Goal: Task Accomplishment & Management: Use online tool/utility

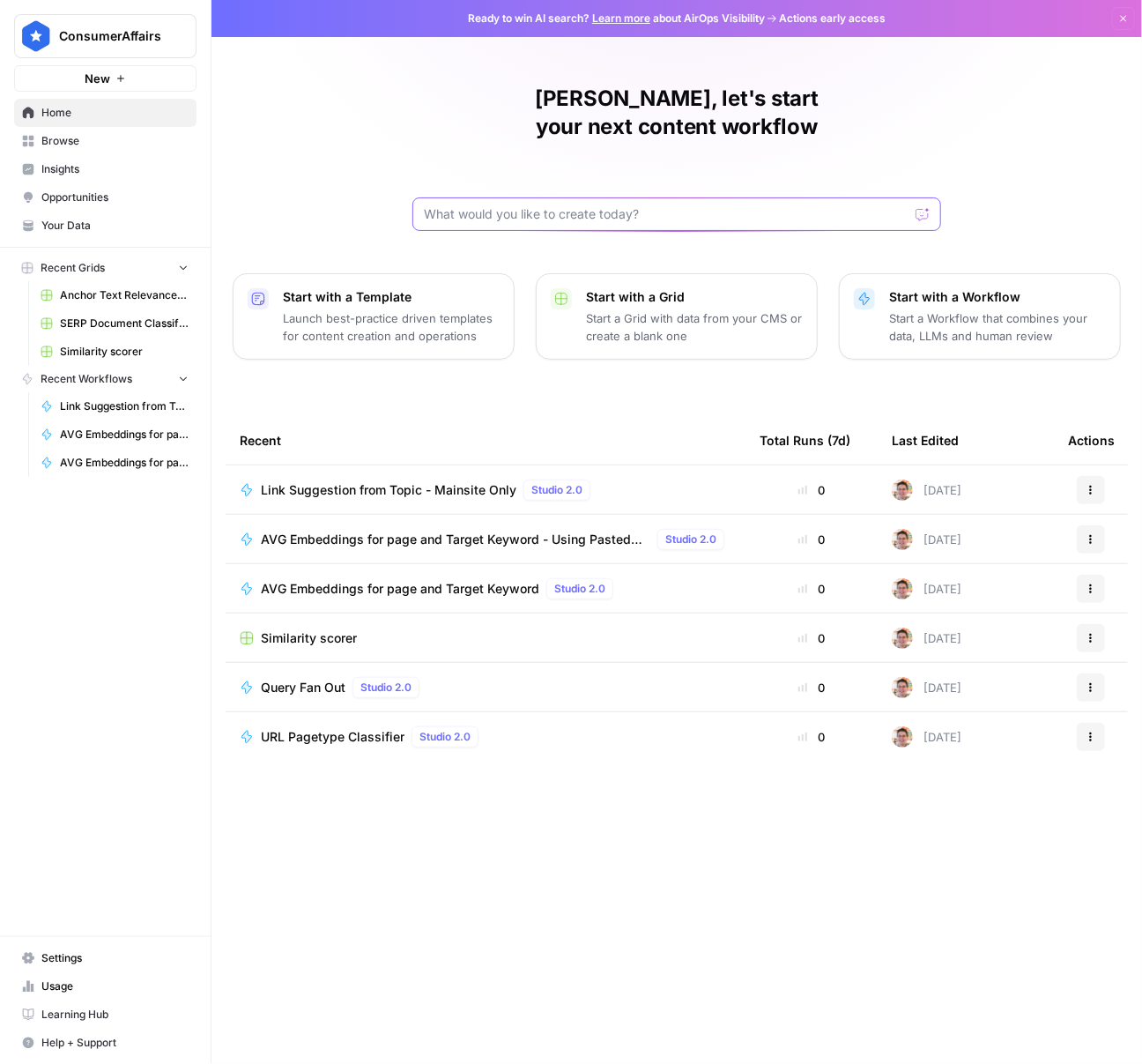
click at [485, 205] on input "text" at bounding box center [666, 213] width 485 height 18
type input "external"
click button "Send" at bounding box center [923, 214] width 23 height 23
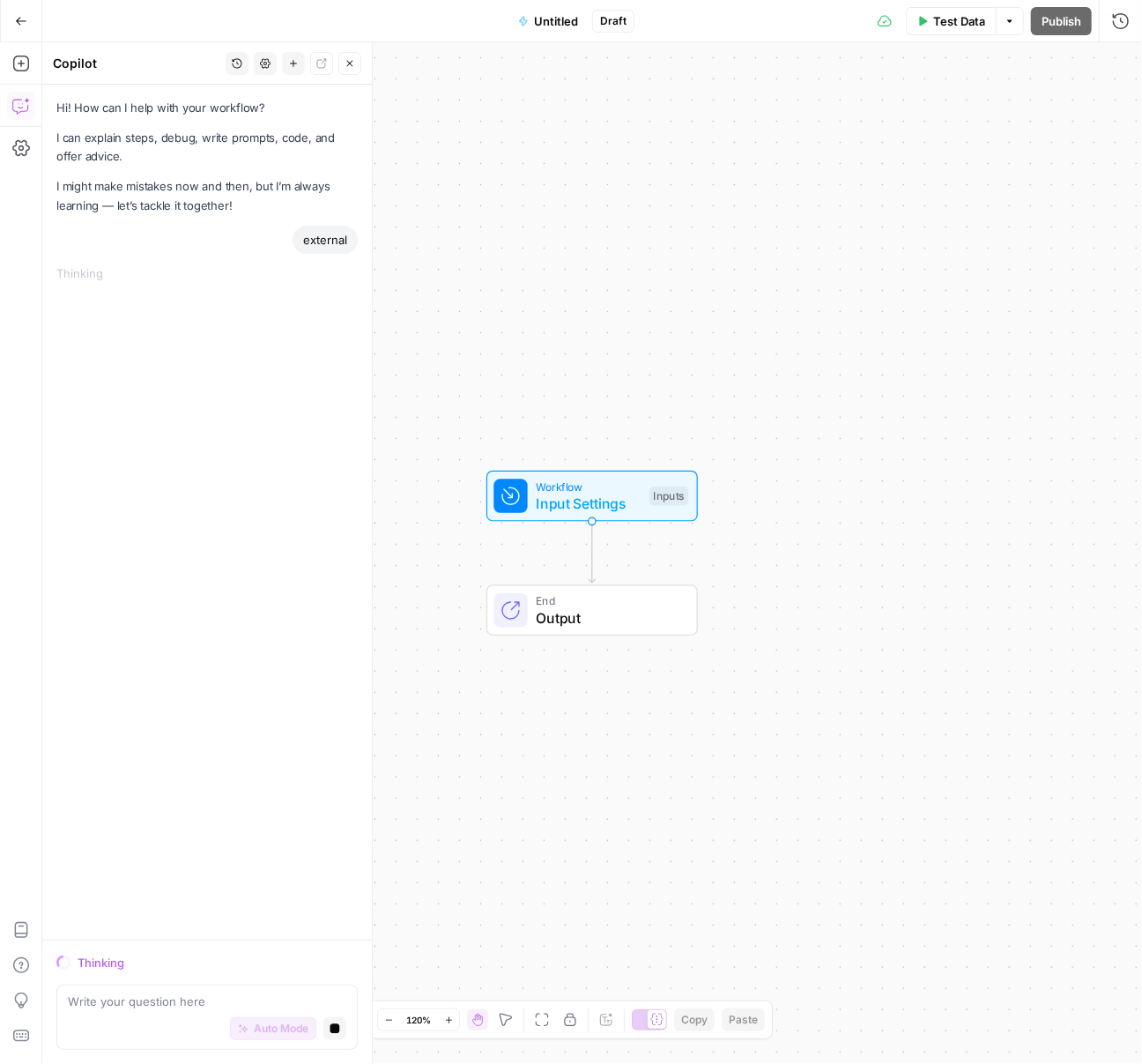
click at [15, 20] on icon "button" at bounding box center [20, 20] width 12 height 12
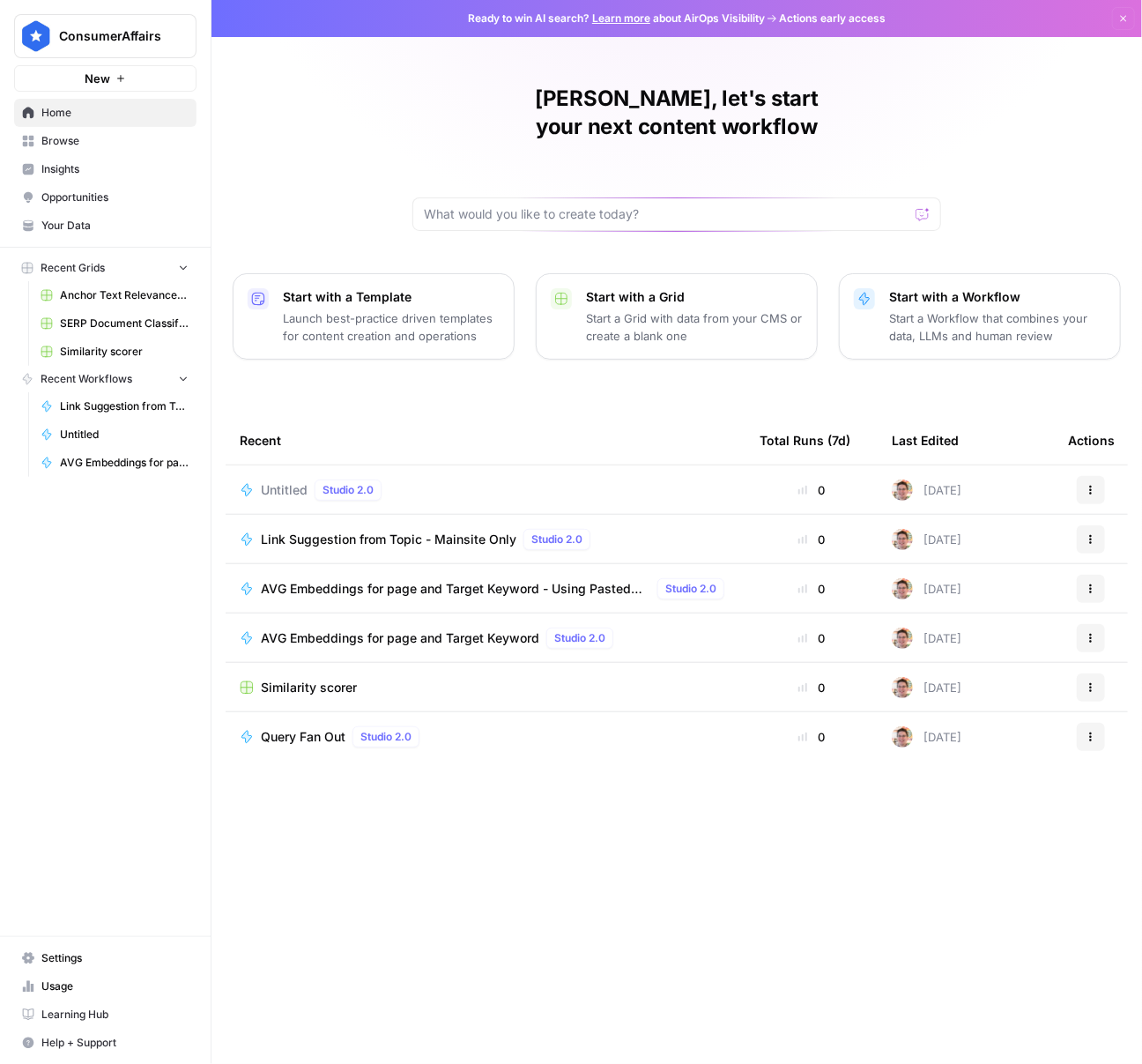
click at [1085, 485] on icon "button" at bounding box center [1090, 490] width 10 height 10
click at [996, 536] on span "Delete" at bounding box center [1013, 542] width 141 height 18
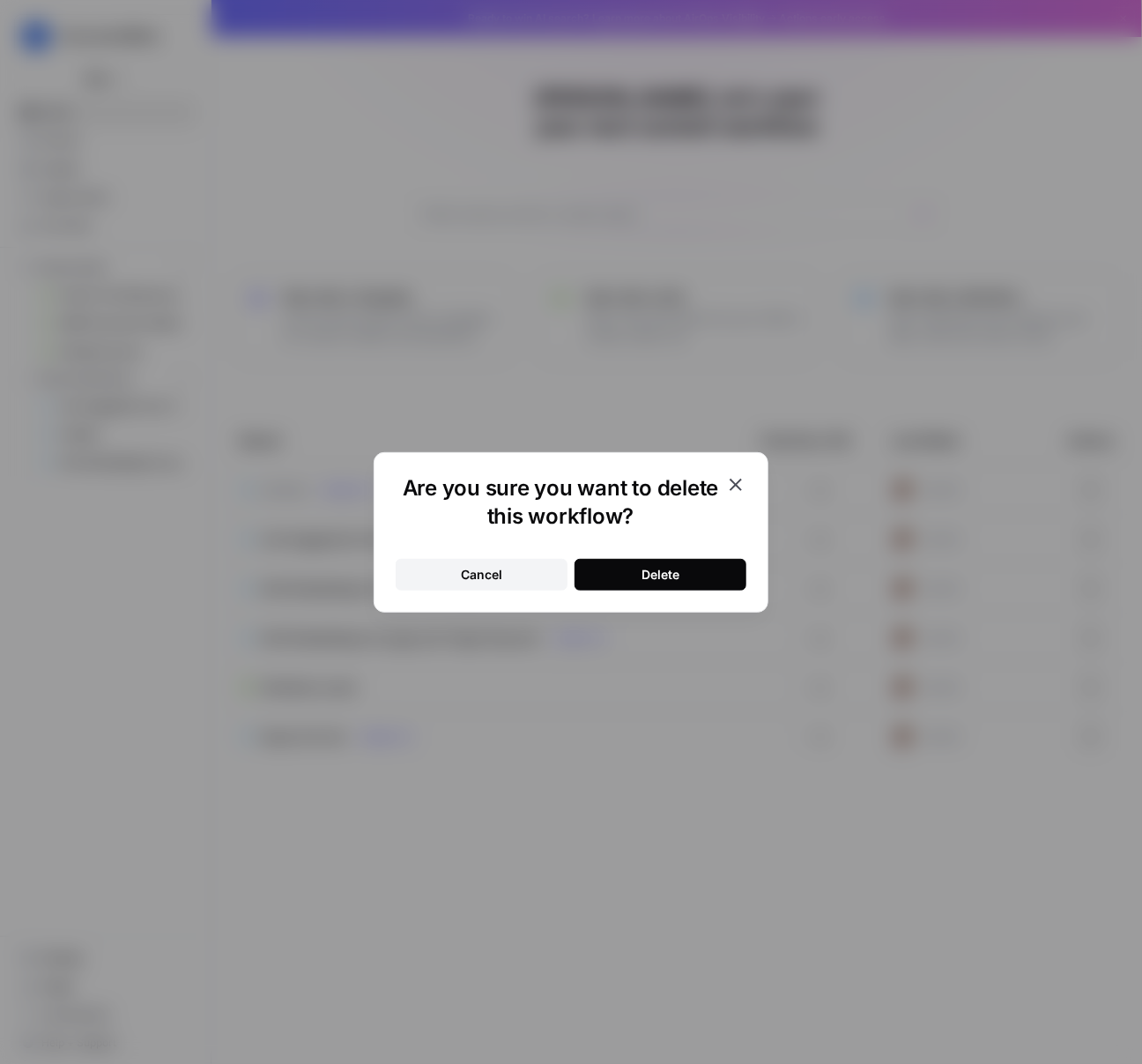
click at [644, 575] on div "Delete" at bounding box center [661, 574] width 38 height 18
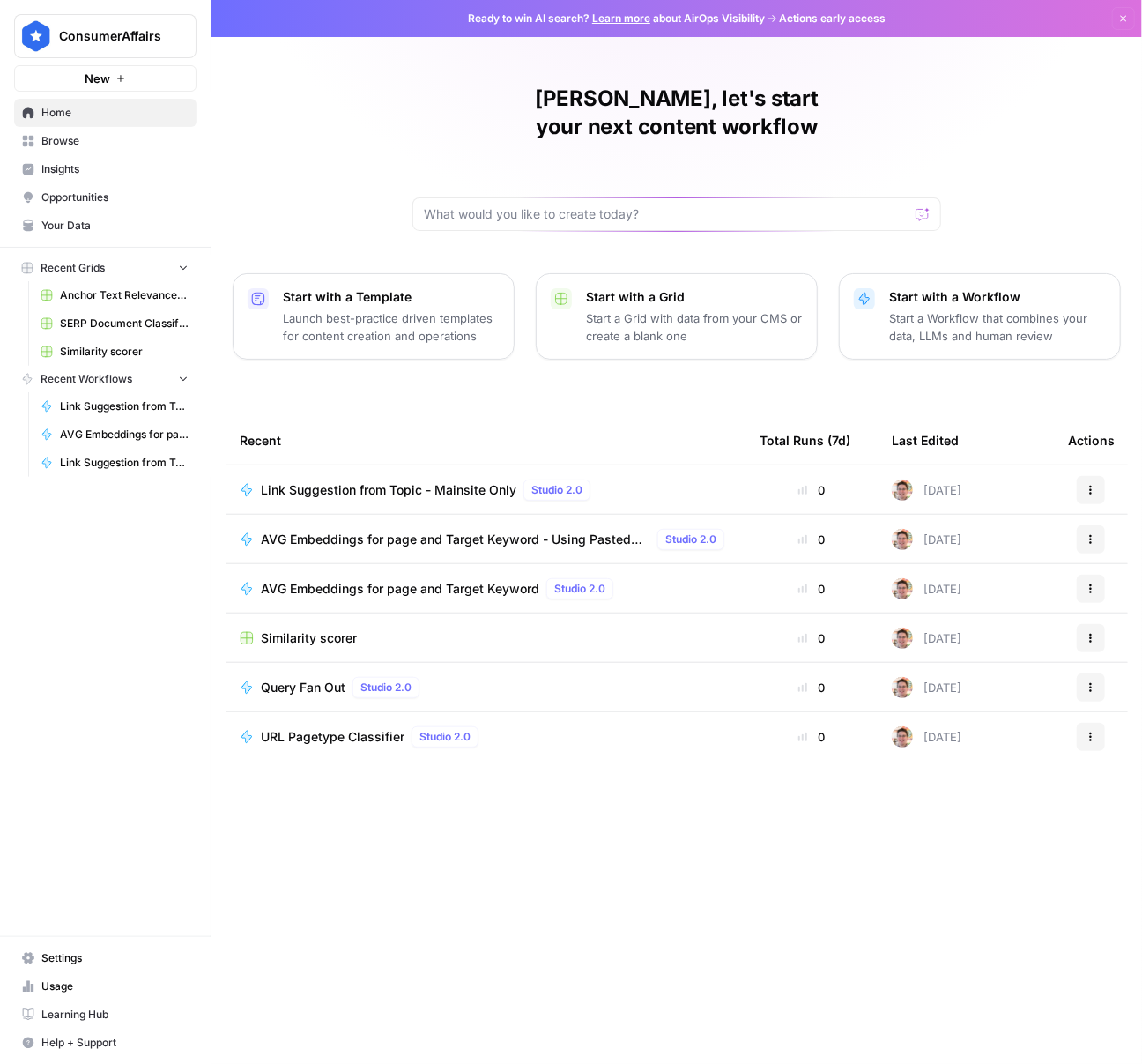
click at [71, 143] on span "Browse" at bounding box center [115, 140] width 148 height 16
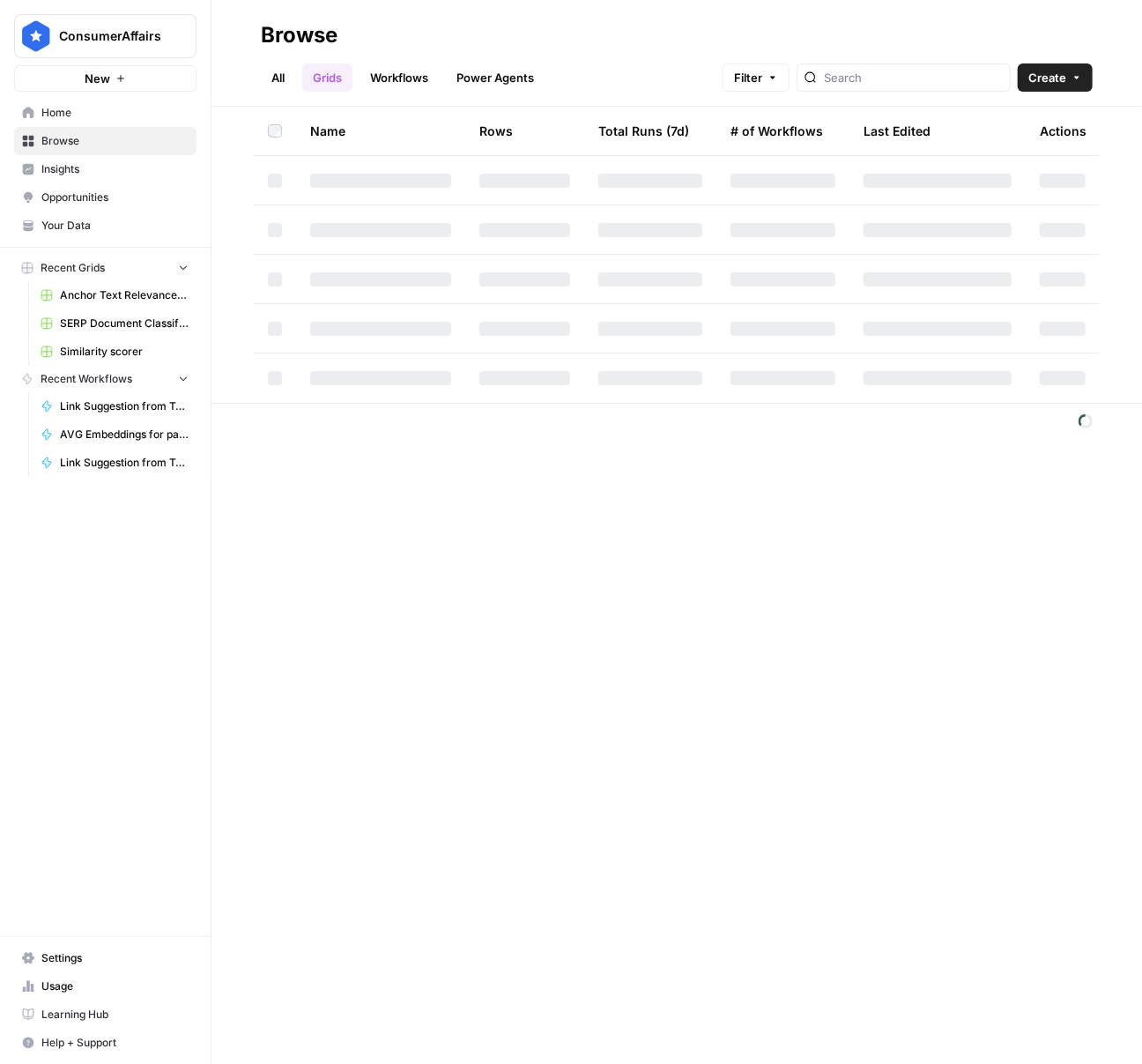
click at [890, 88] on div at bounding box center [904, 77] width 214 height 28
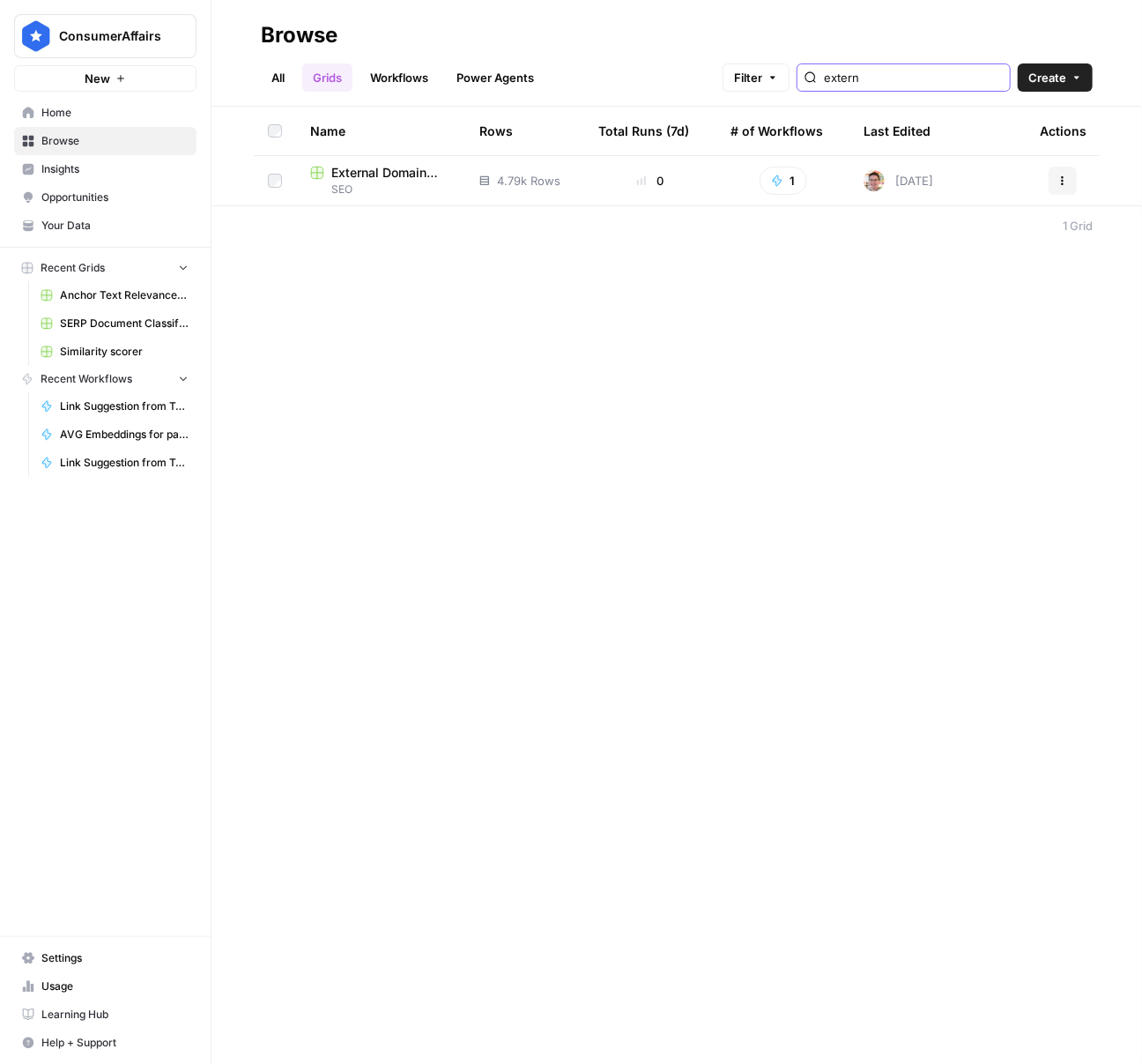
click at [1064, 182] on icon "button" at bounding box center [1062, 180] width 10 height 10
type input "extern"
click at [373, 190] on span "SEO" at bounding box center [380, 189] width 141 height 16
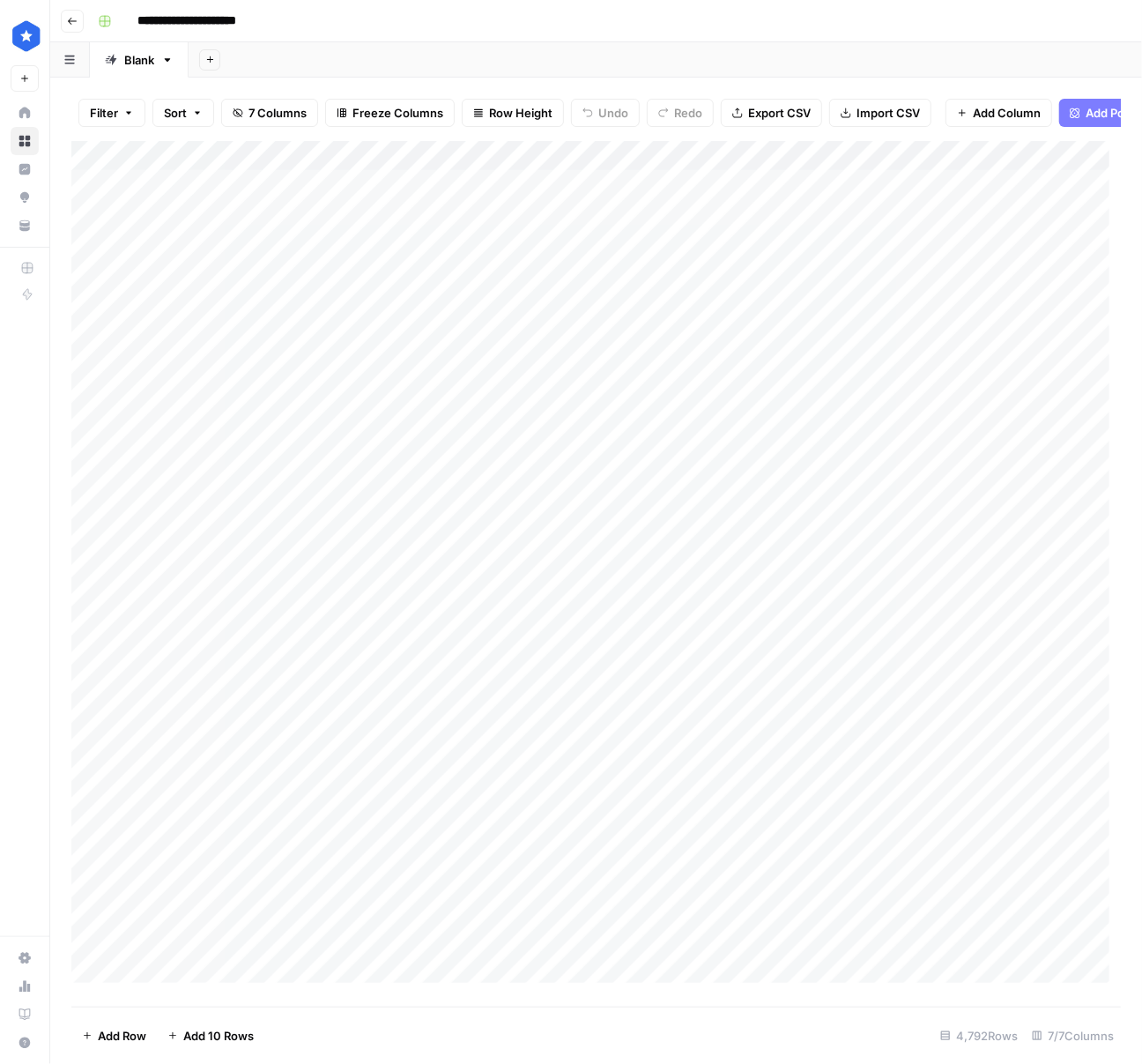
click at [574, 168] on div "Add Column" at bounding box center [597, 568] width 1050 height 854
click at [570, 165] on div at bounding box center [530, 171] width 160 height 35
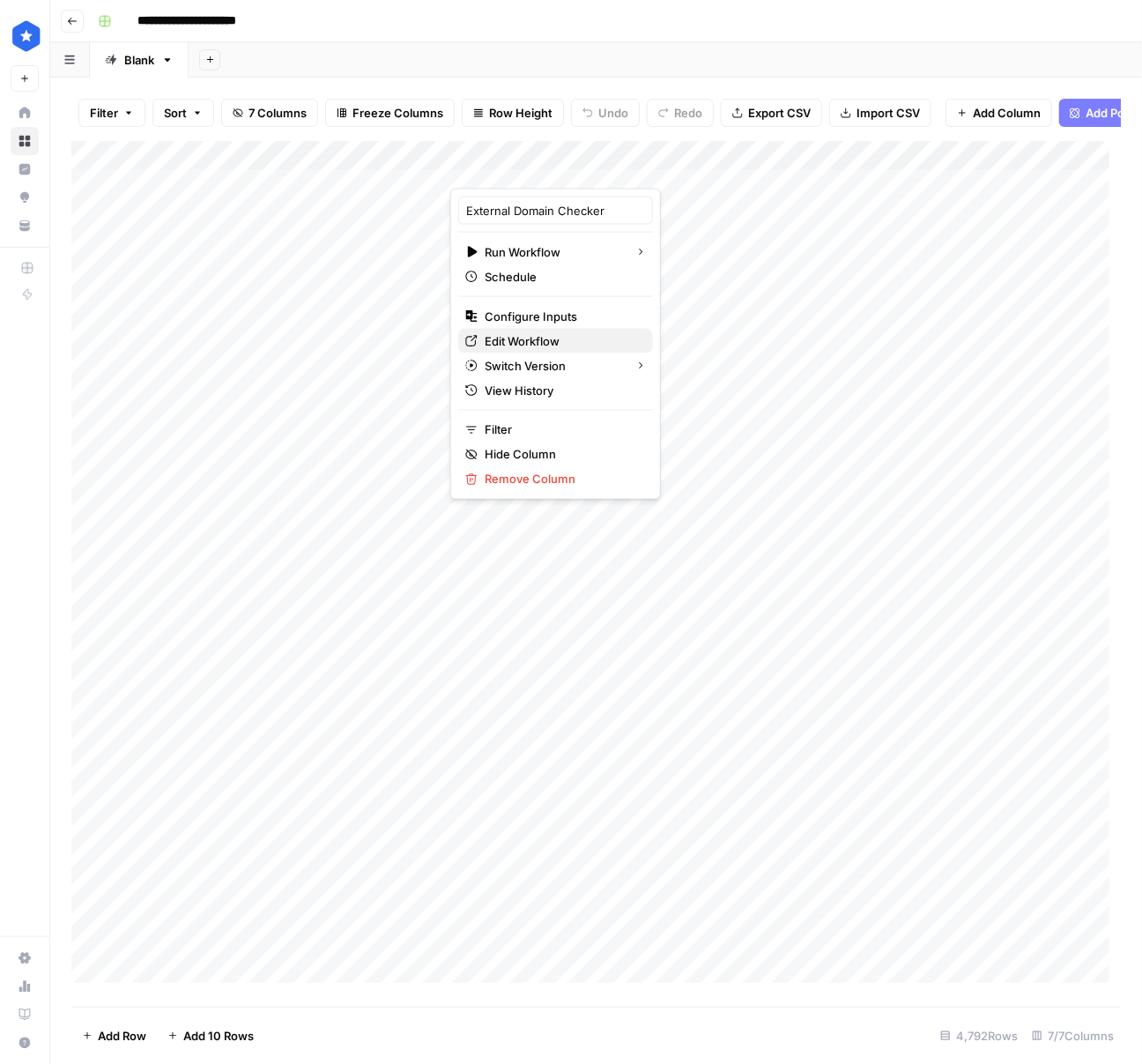
click at [546, 333] on span "Edit Workflow" at bounding box center [562, 340] width 154 height 18
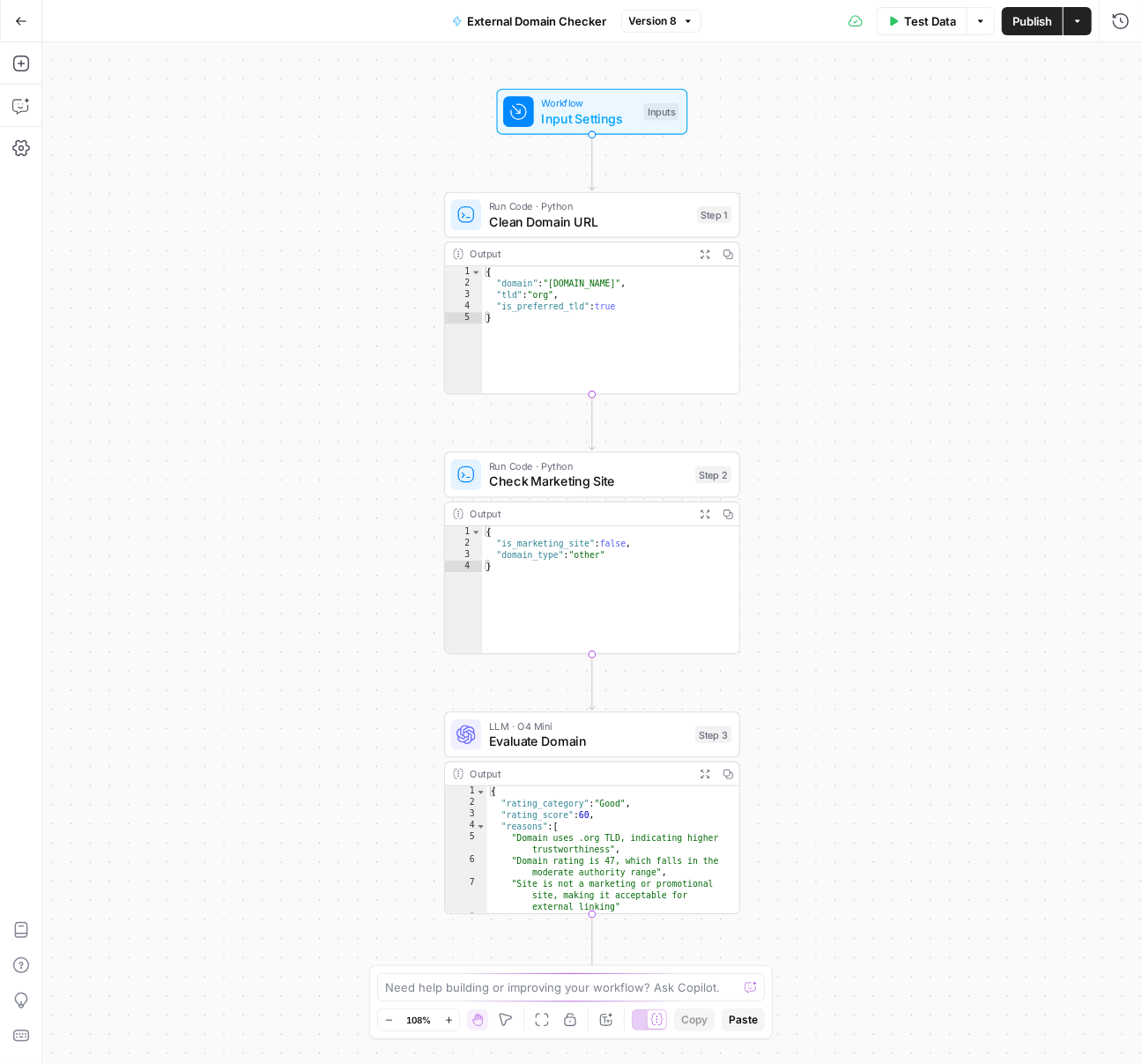
click at [683, 16] on icon "button" at bounding box center [687, 20] width 10 height 10
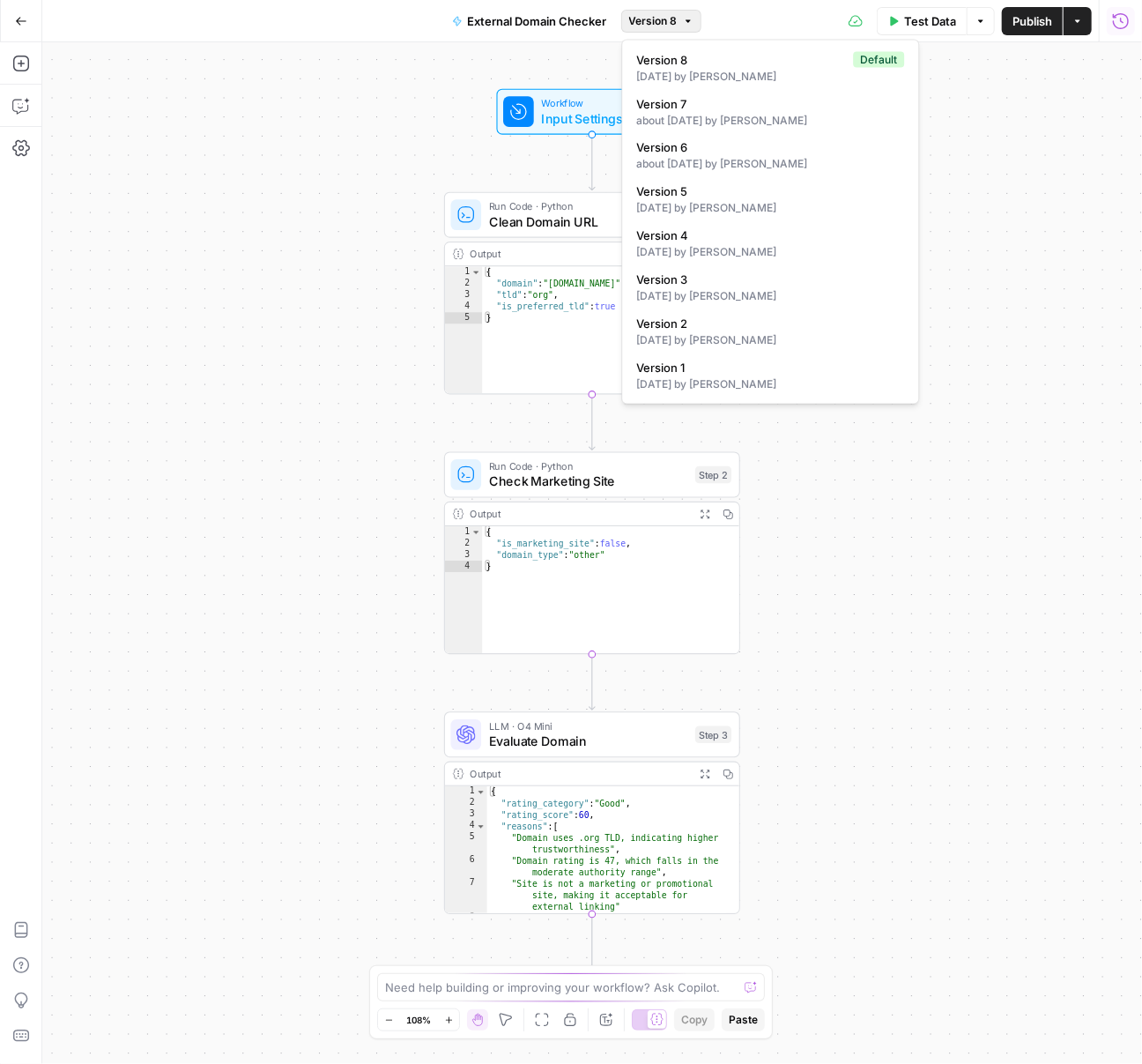
click at [1120, 17] on icon "button" at bounding box center [1121, 20] width 18 height 18
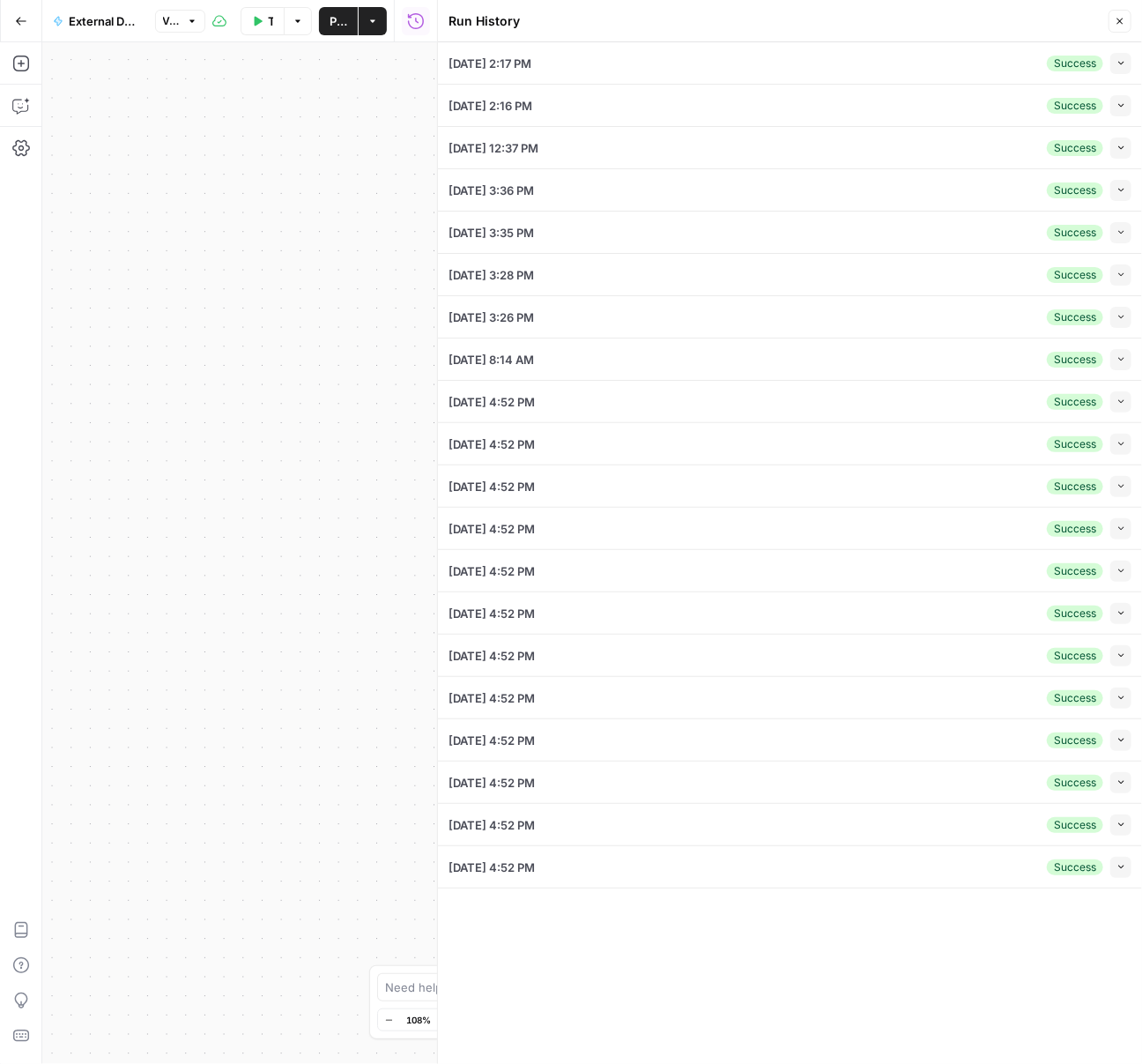
click at [15, 23] on icon "button" at bounding box center [20, 20] width 12 height 12
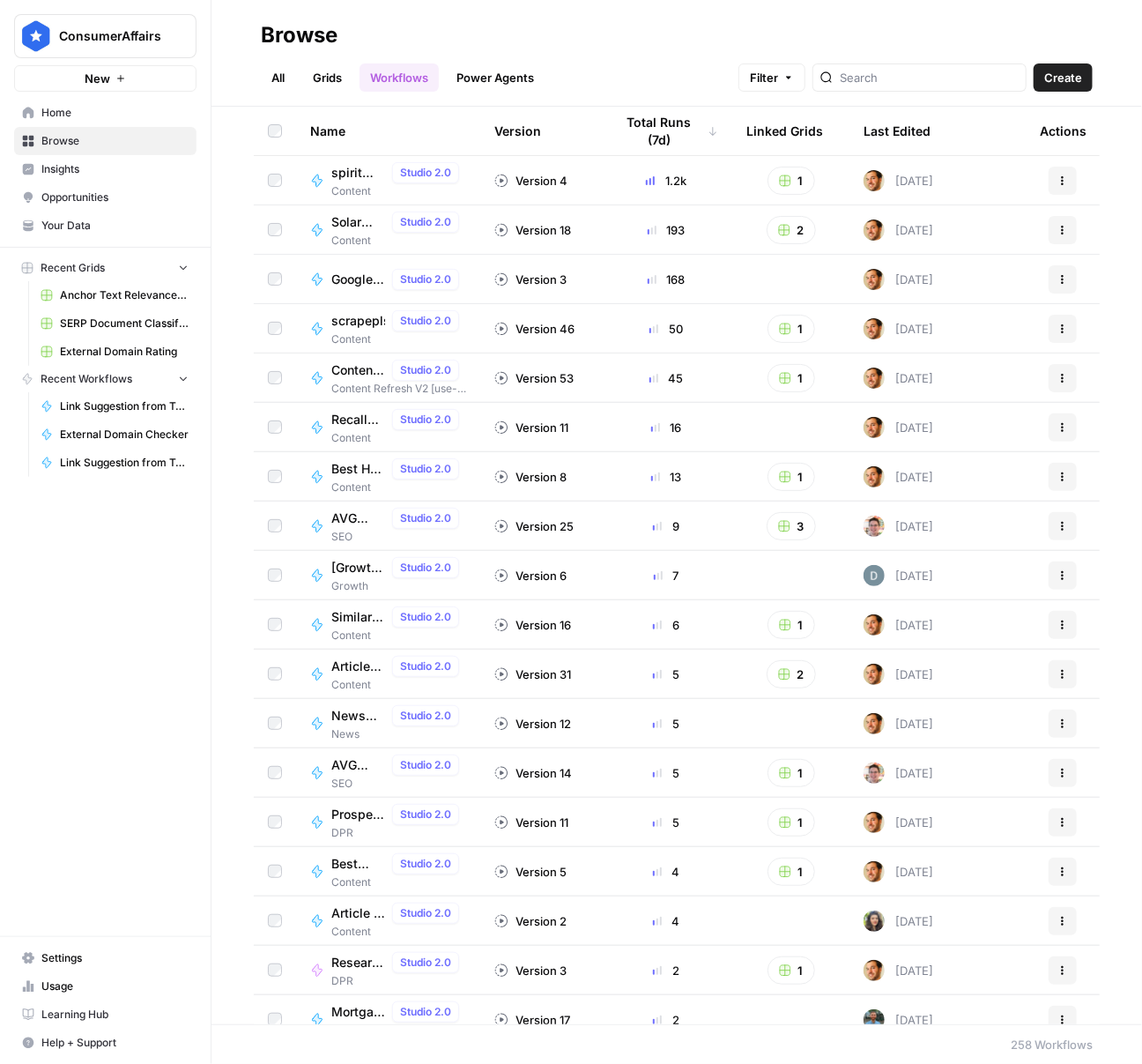
click at [279, 75] on link "All" at bounding box center [277, 77] width 34 height 28
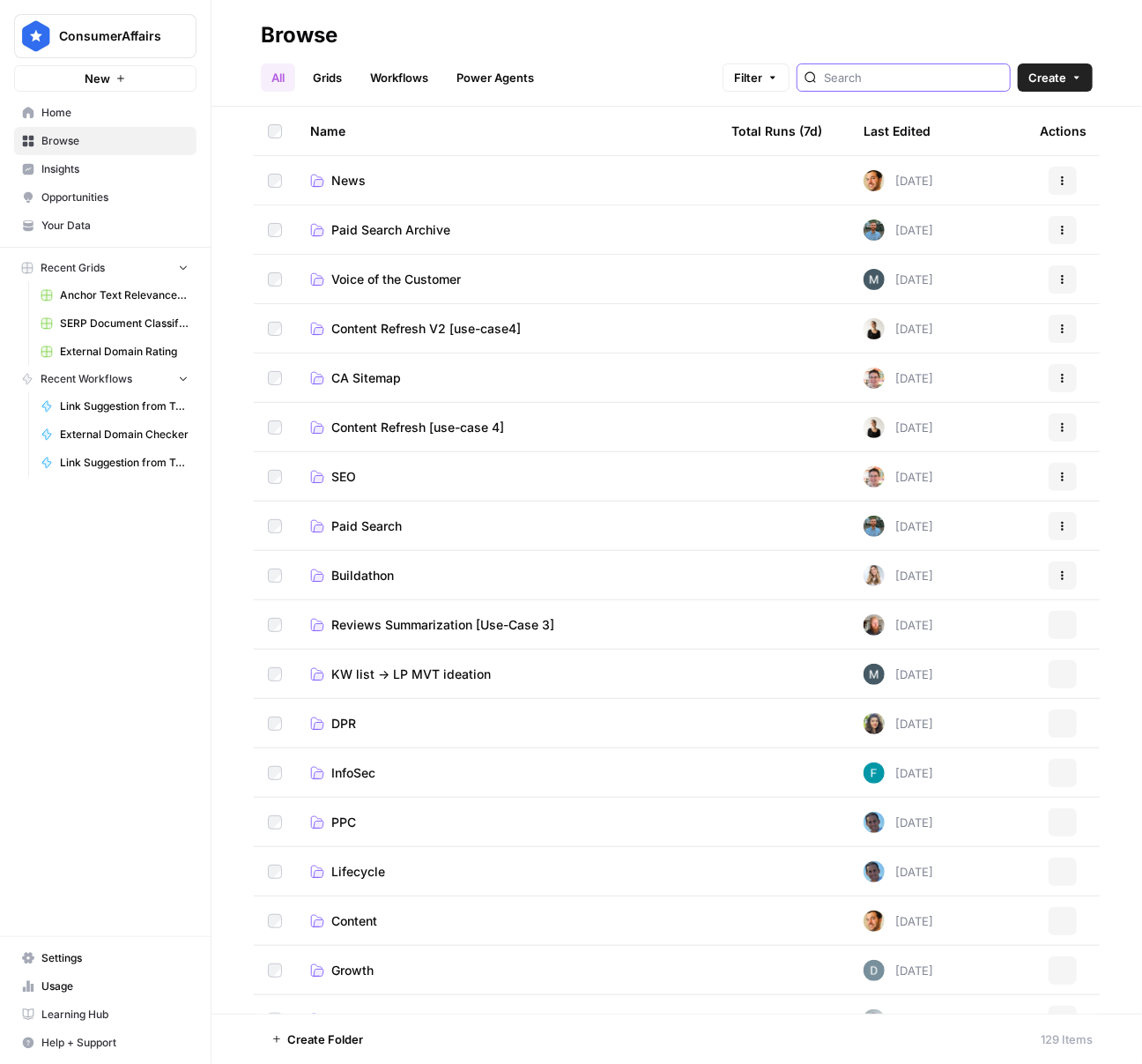
click at [914, 75] on input "search" at bounding box center [913, 77] width 179 height 18
click at [344, 483] on span "SEO" at bounding box center [343, 476] width 25 height 18
click at [345, 479] on span "SEO" at bounding box center [343, 476] width 25 height 18
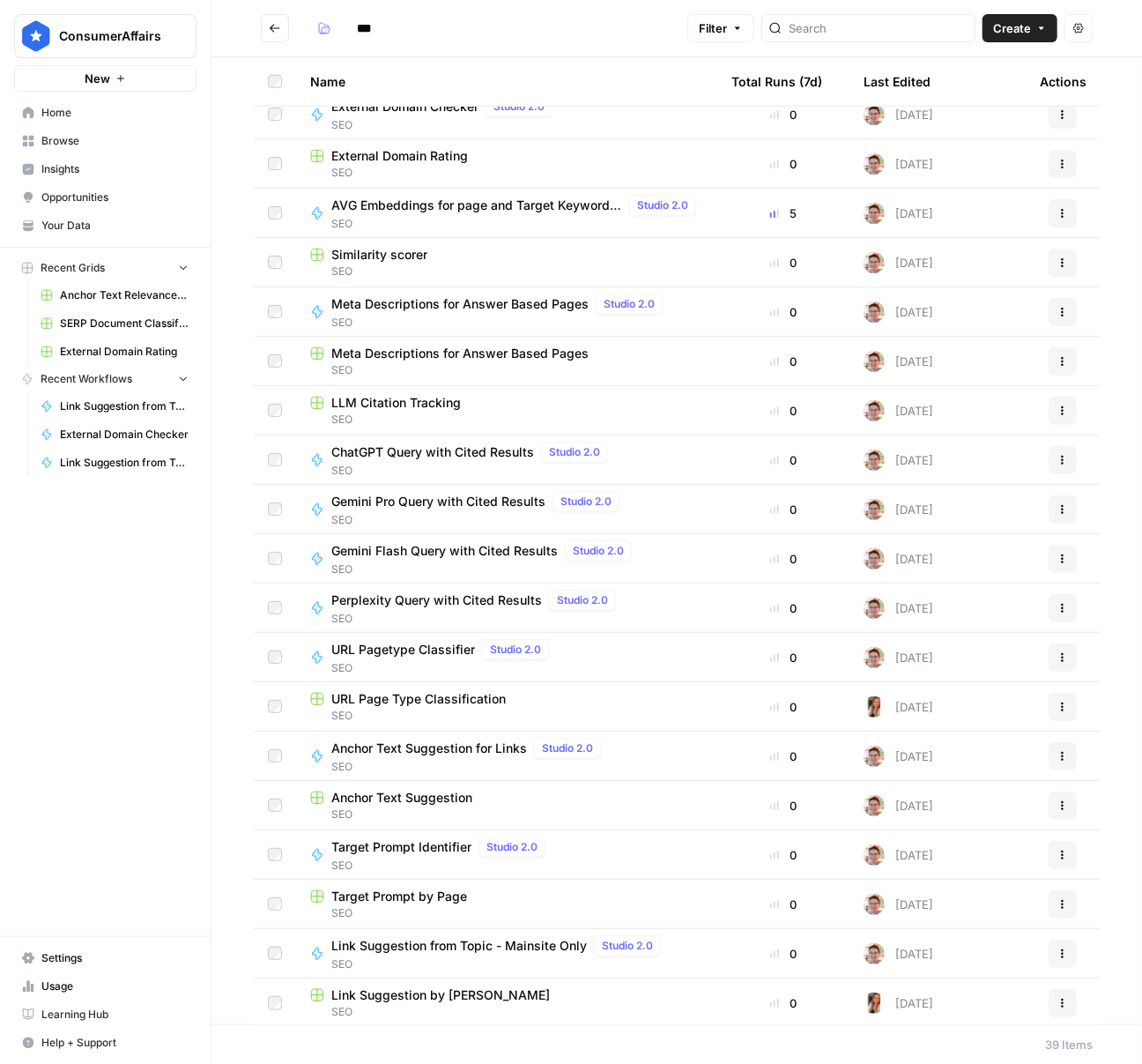
scroll to position [1006, 0]
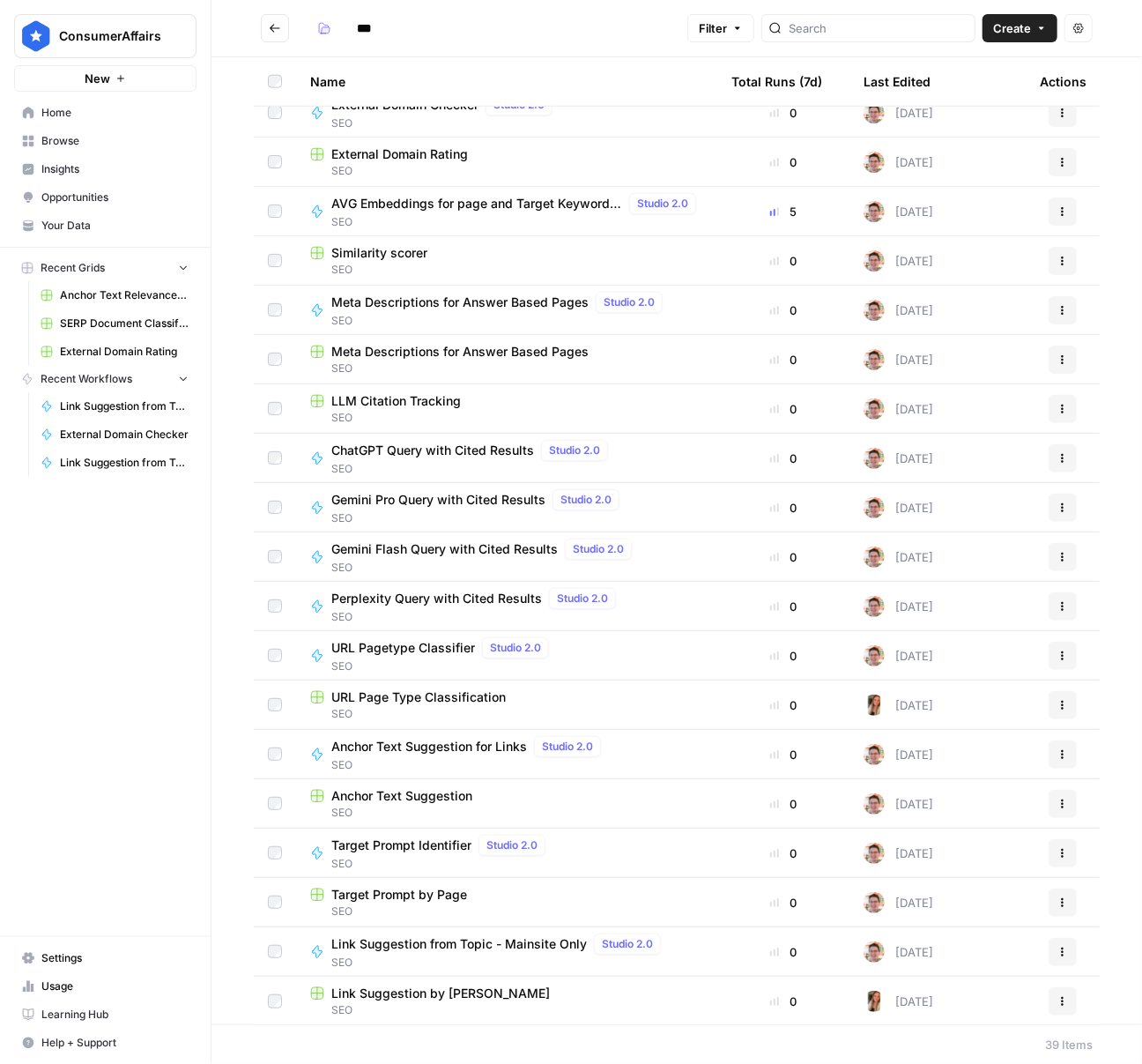
click at [674, 938] on div "Link Suggestion from Topic - Mainsite Only Studio 2.0 SEO" at bounding box center [507, 952] width 393 height 37
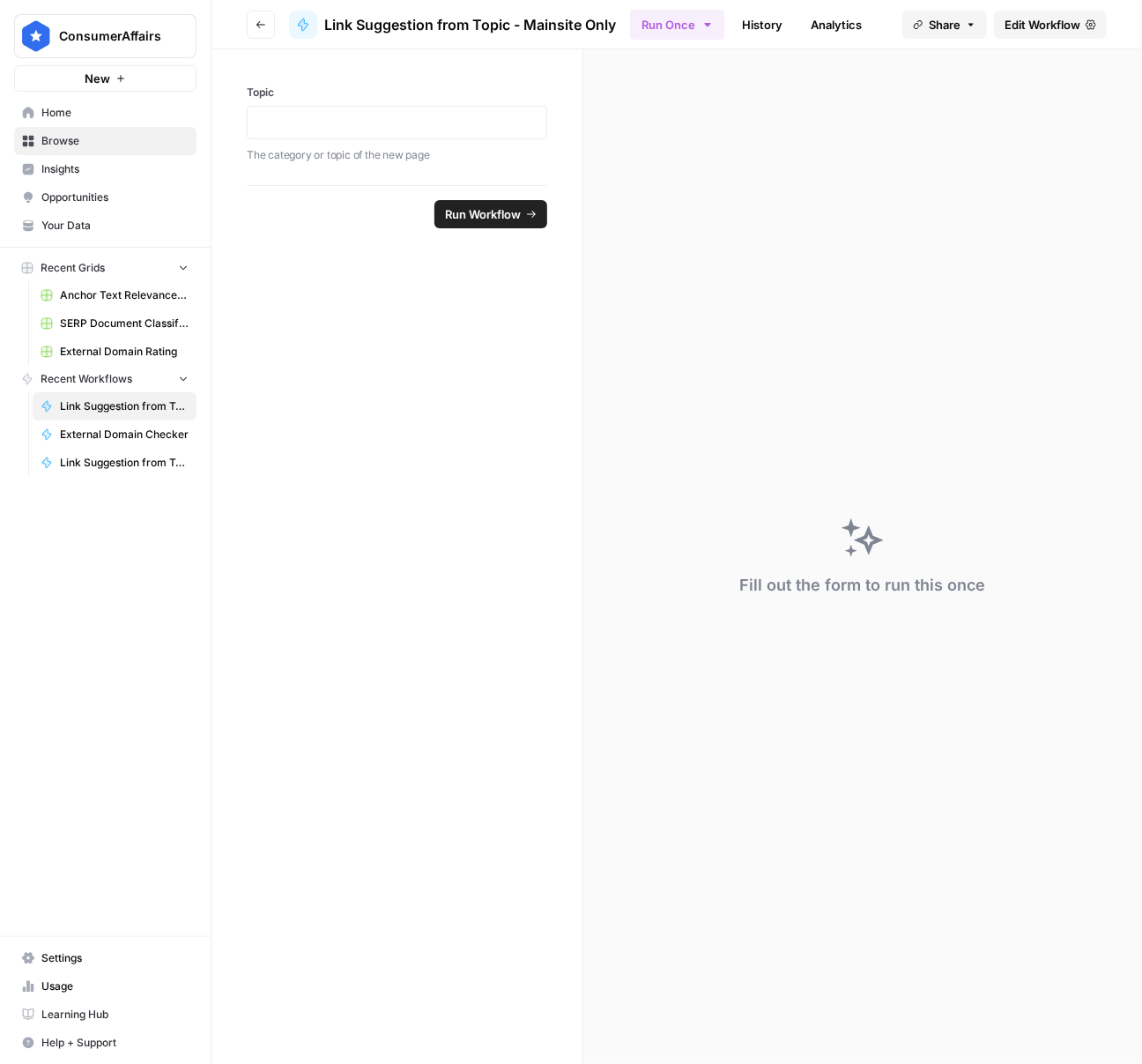
click at [1032, 25] on span "Edit Workflow" at bounding box center [1043, 24] width 76 height 18
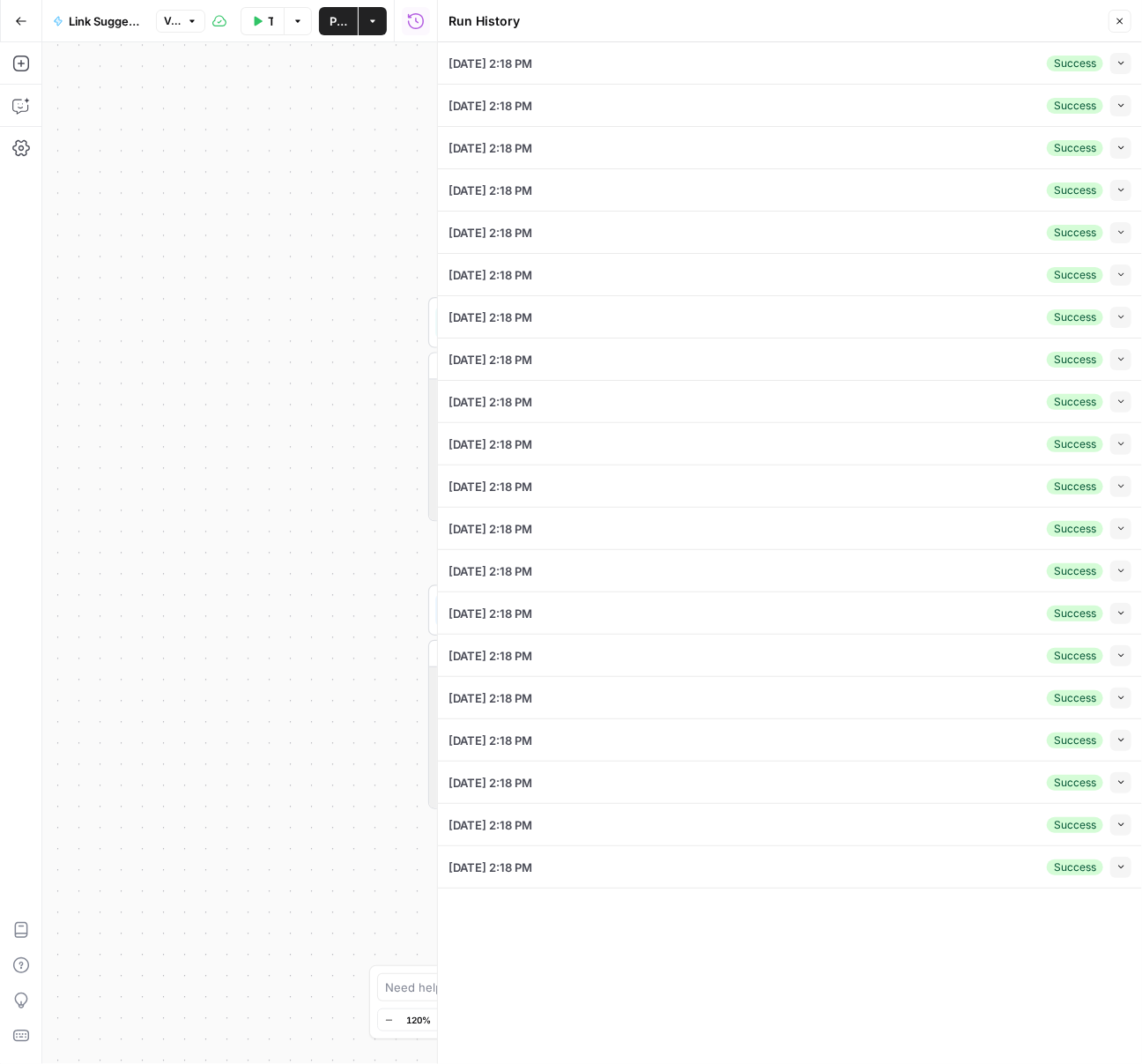
click at [15, 21] on icon "button" at bounding box center [20, 20] width 12 height 12
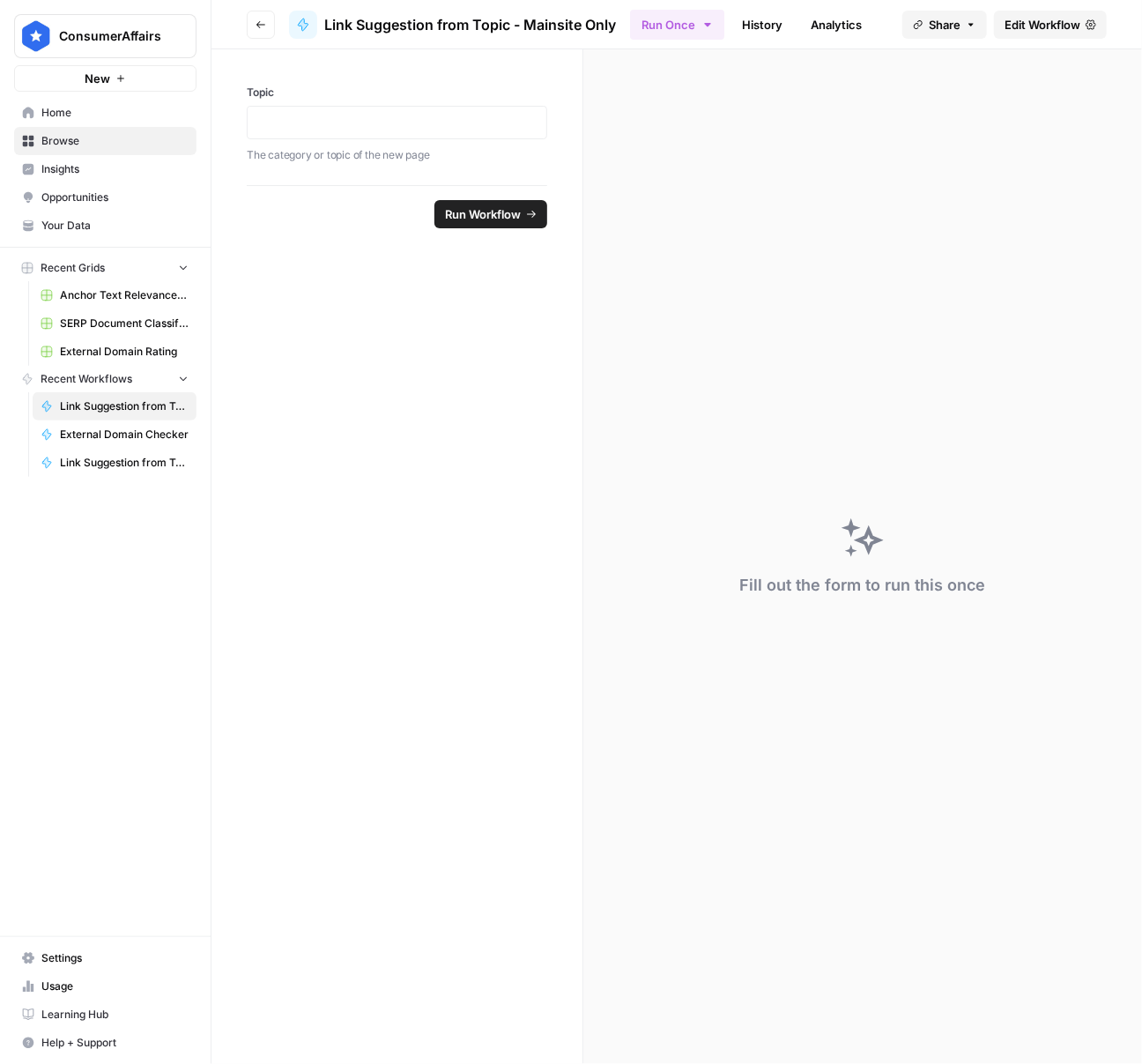
click at [256, 30] on button "Go back" at bounding box center [261, 24] width 28 height 28
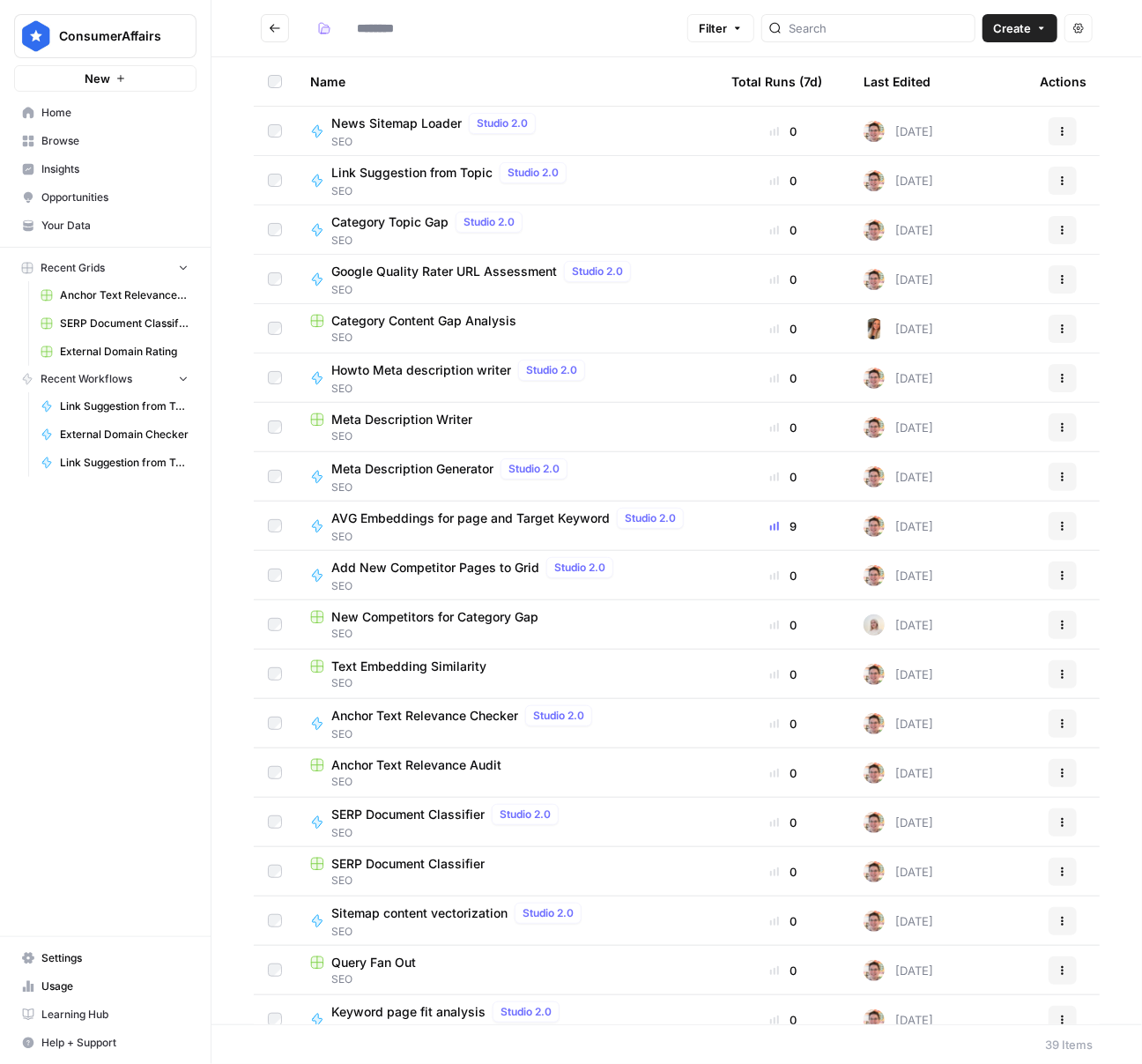
click at [256, 30] on header "Filter Create Actions" at bounding box center [676, 29] width 930 height 58
type input "***"
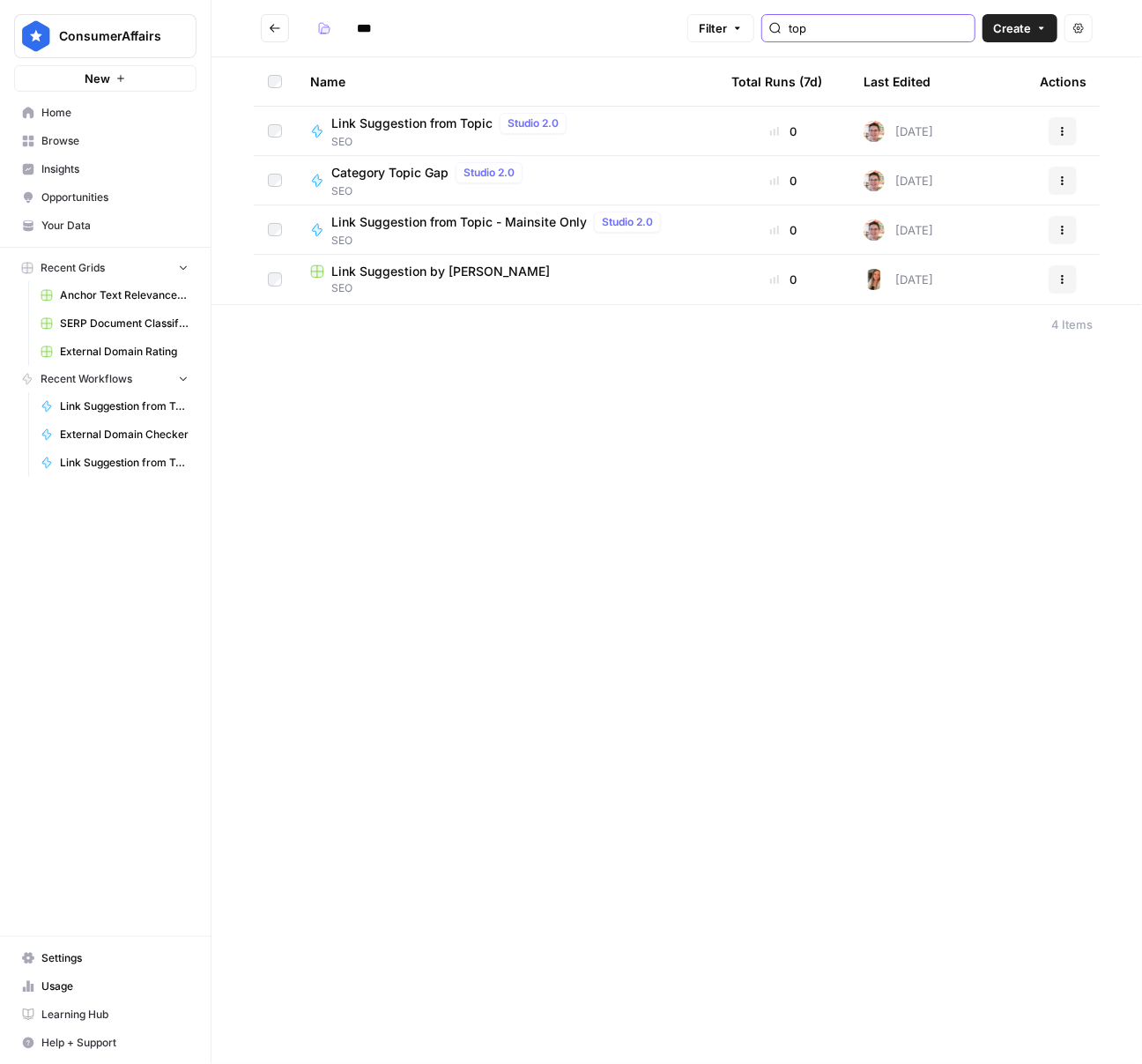
type input "top"
click at [526, 125] on span "Studio 2.0" at bounding box center [533, 122] width 51 height 16
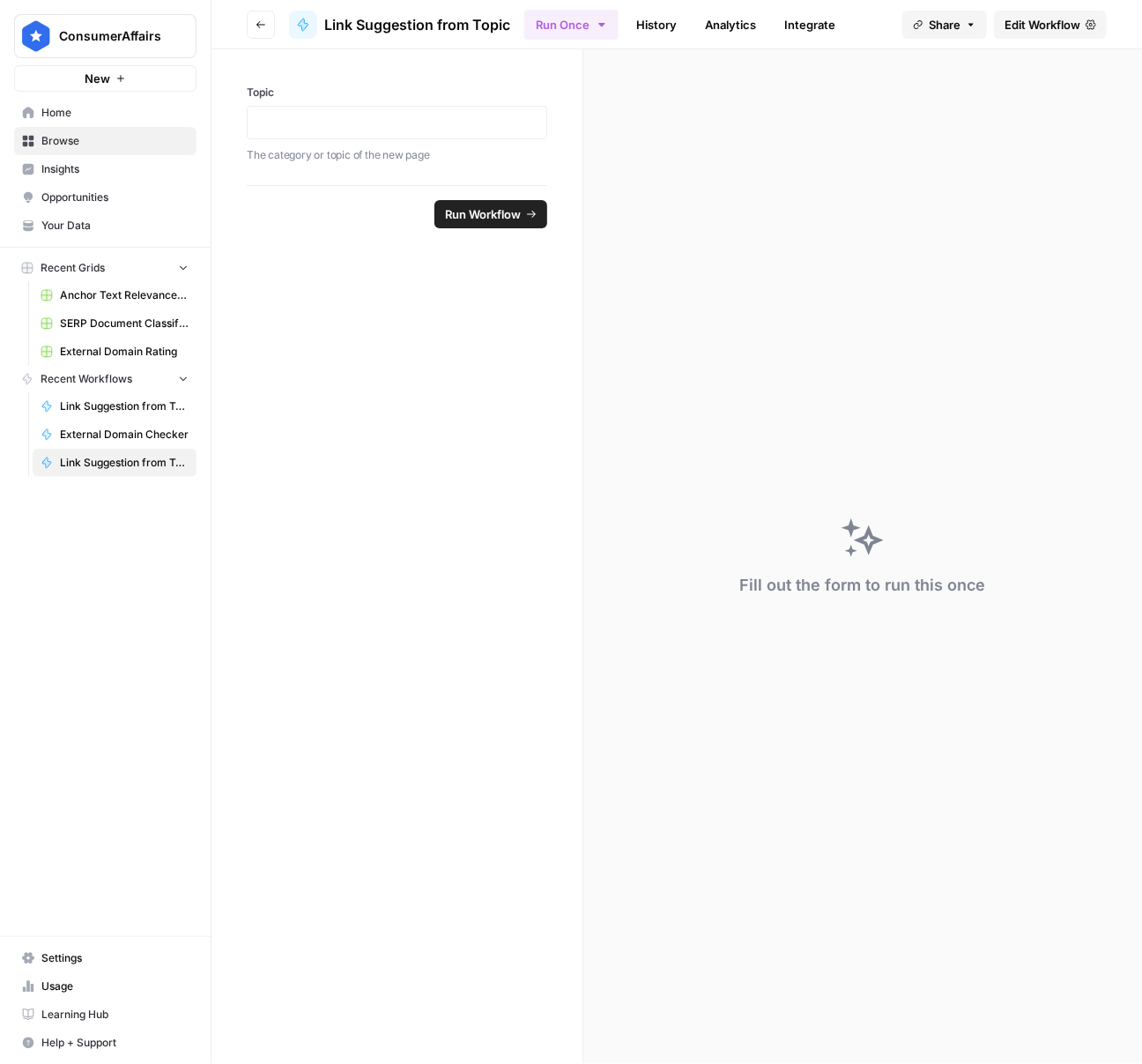
click at [1014, 25] on span "Edit Workflow" at bounding box center [1043, 24] width 76 height 18
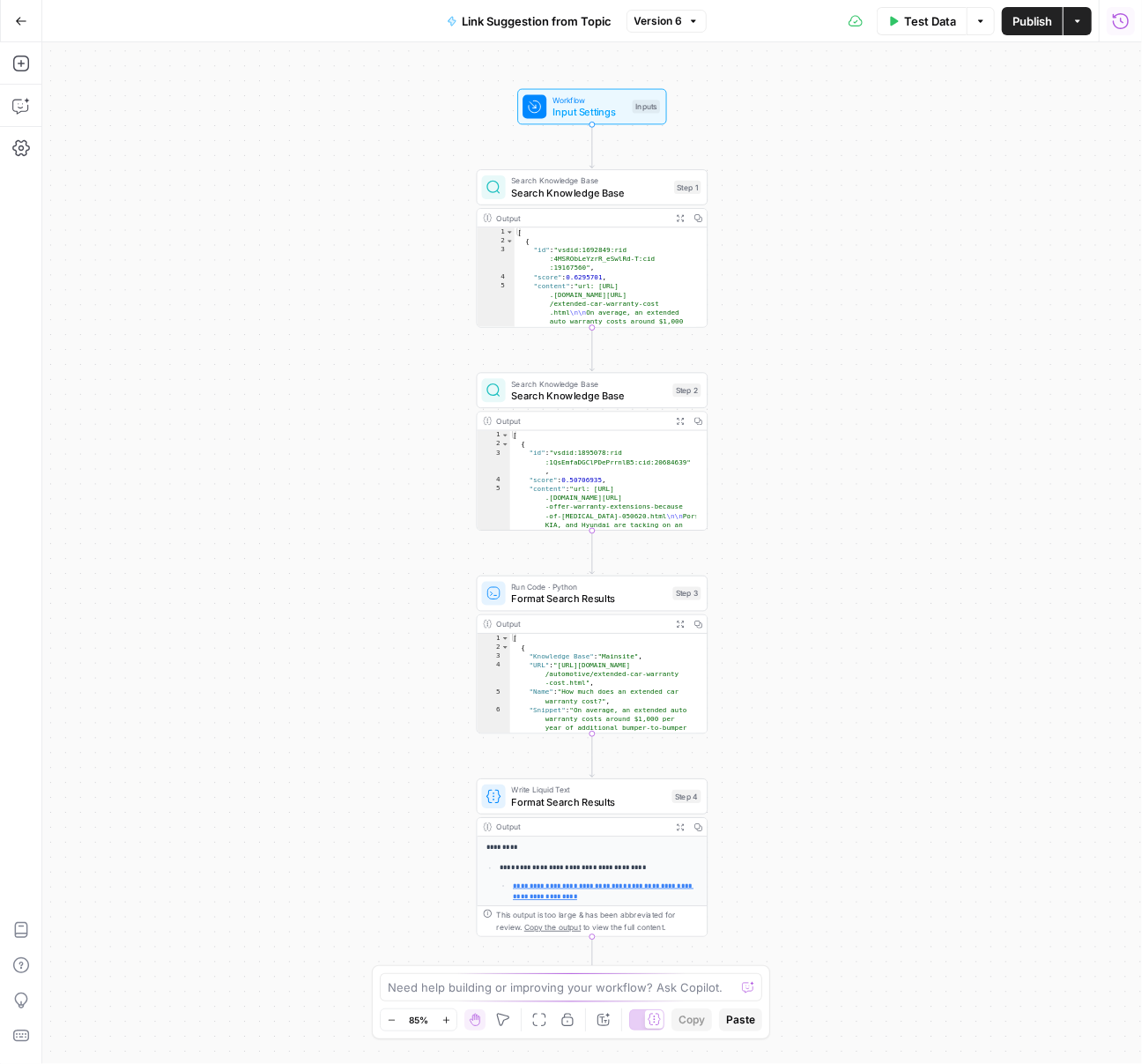
click at [1118, 26] on icon "button" at bounding box center [1121, 20] width 18 height 18
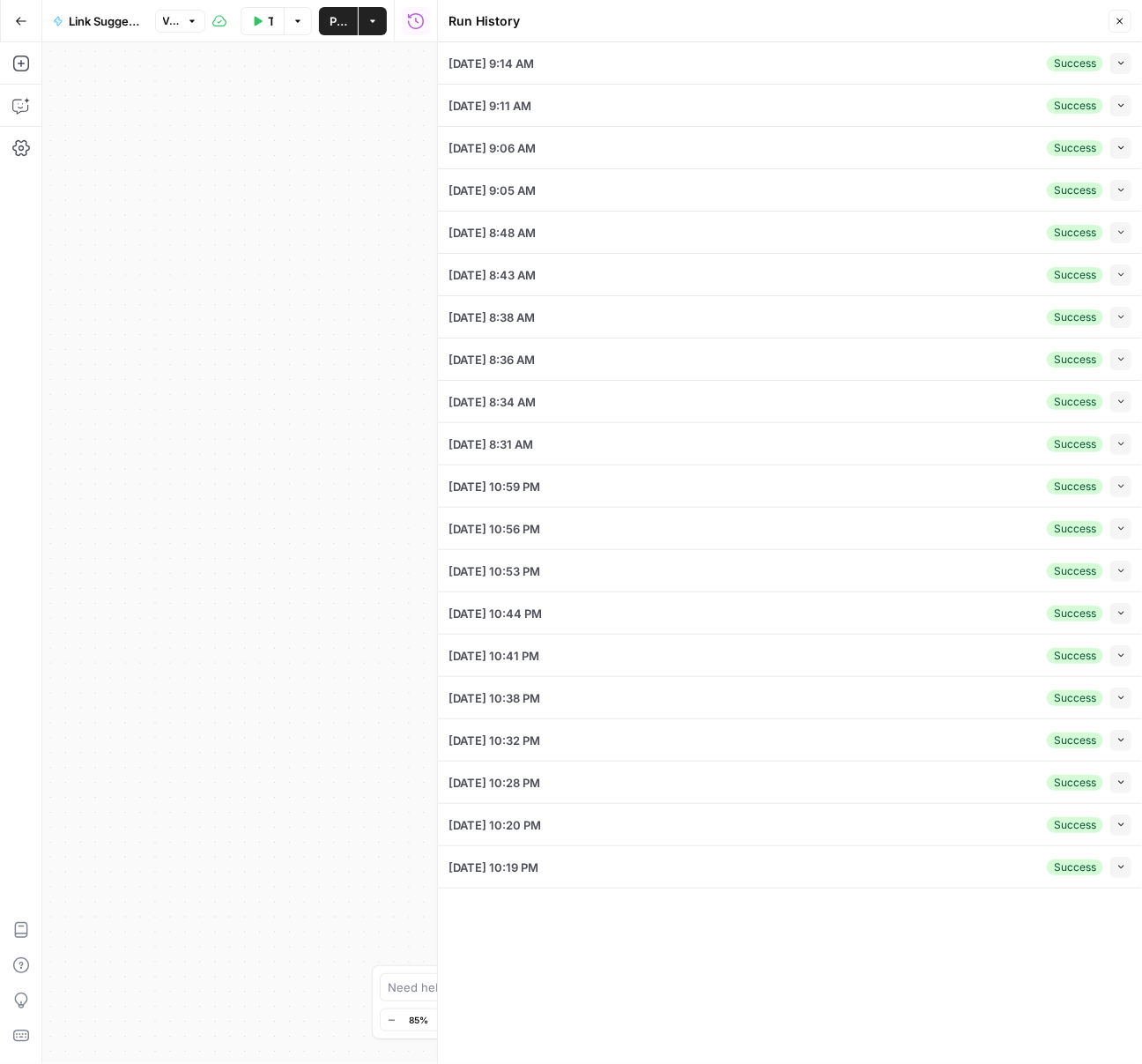
click at [719, 869] on div "[DATE] 10:19 PM Success Collapse" at bounding box center [790, 866] width 683 height 42
click at [431, 22] on div at bounding box center [438, 532] width 18 height 1064
click at [424, 22] on icon "button" at bounding box center [416, 19] width 16 height 16
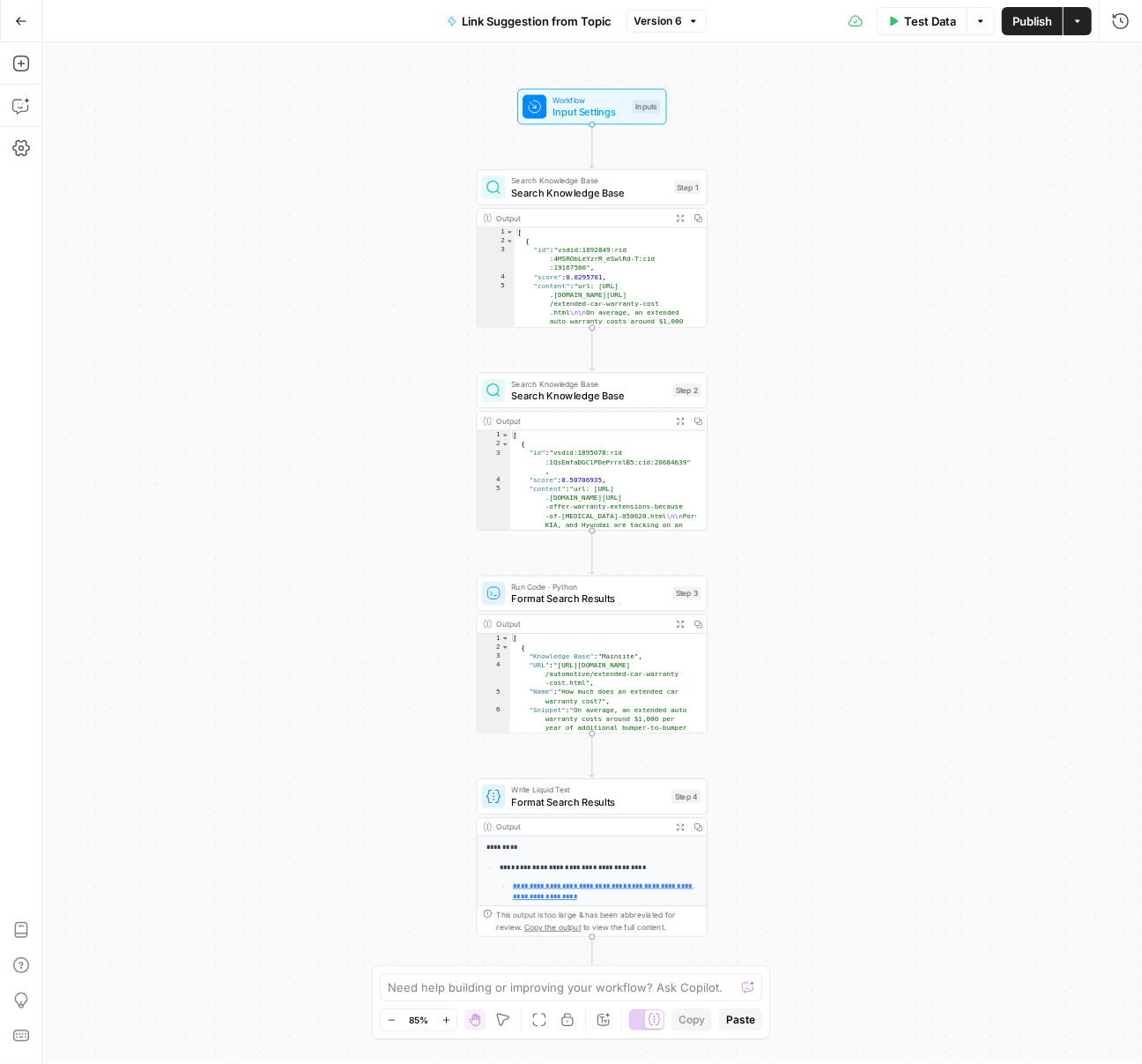
click at [677, 22] on span "Version 6" at bounding box center [659, 20] width 48 height 16
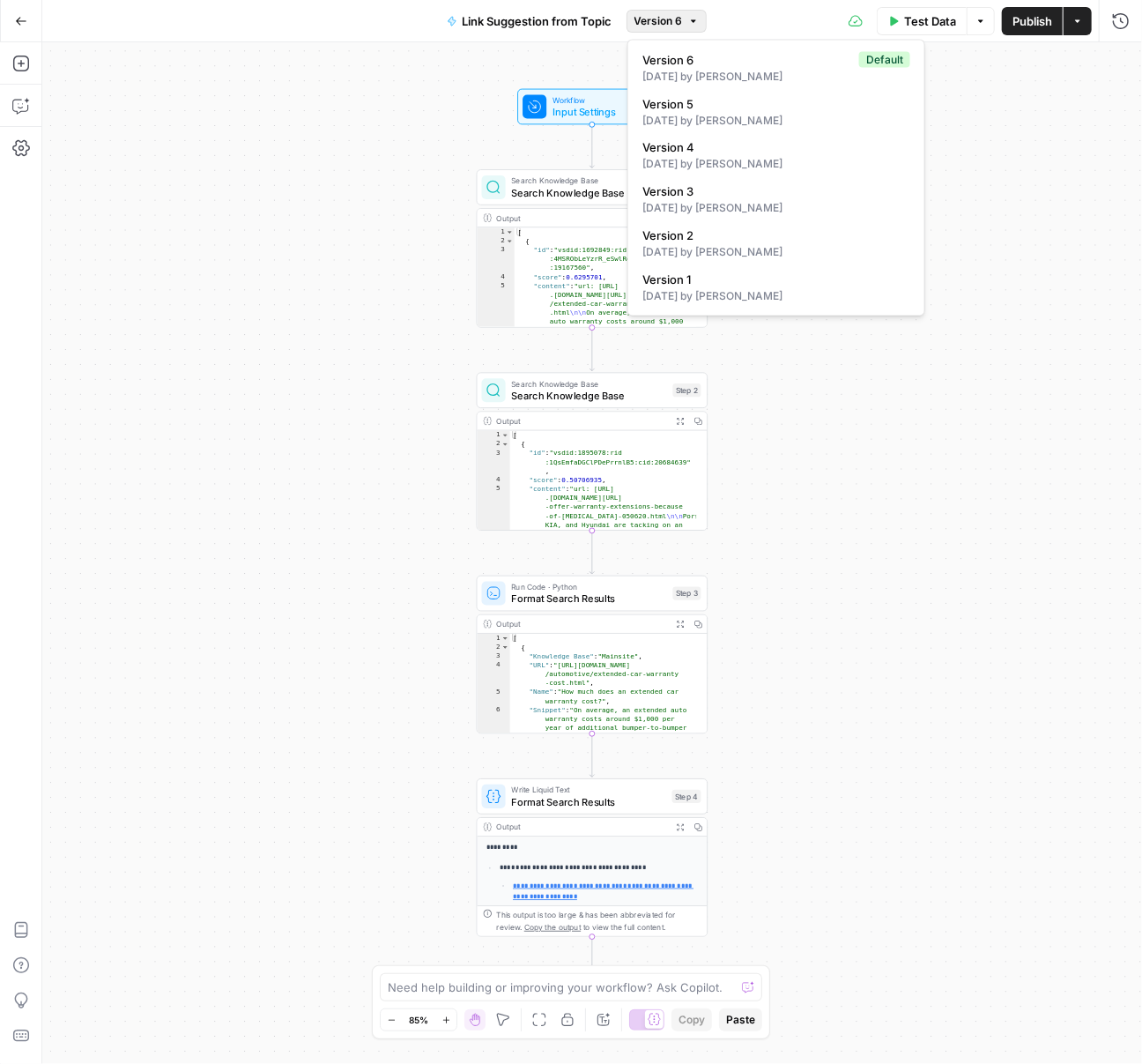
click at [676, 21] on span "Version 6" at bounding box center [659, 20] width 48 height 16
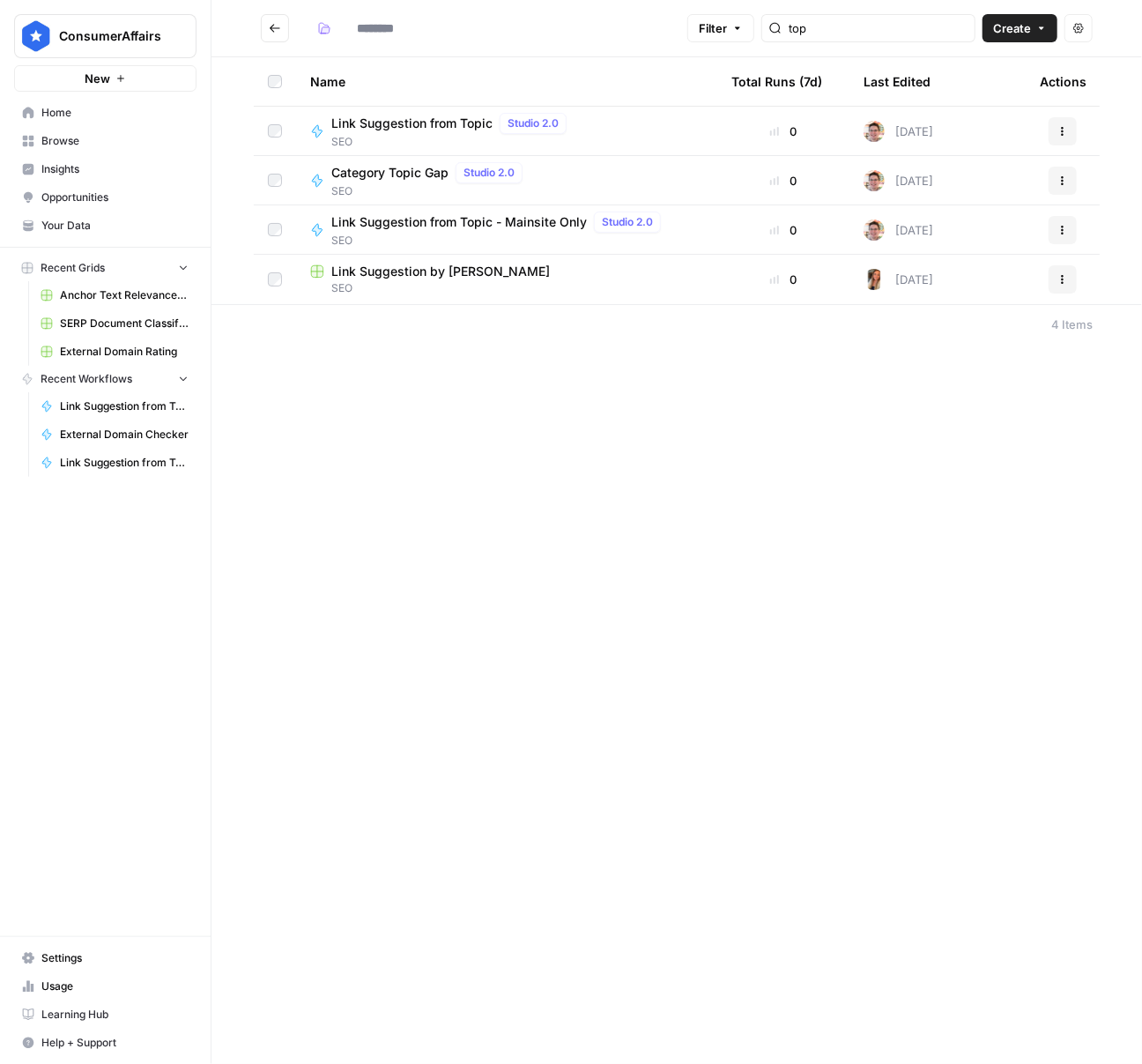
type input "***"
click at [511, 223] on span "Link Suggestion from Topic - Mainsite Only" at bounding box center [459, 222] width 256 height 18
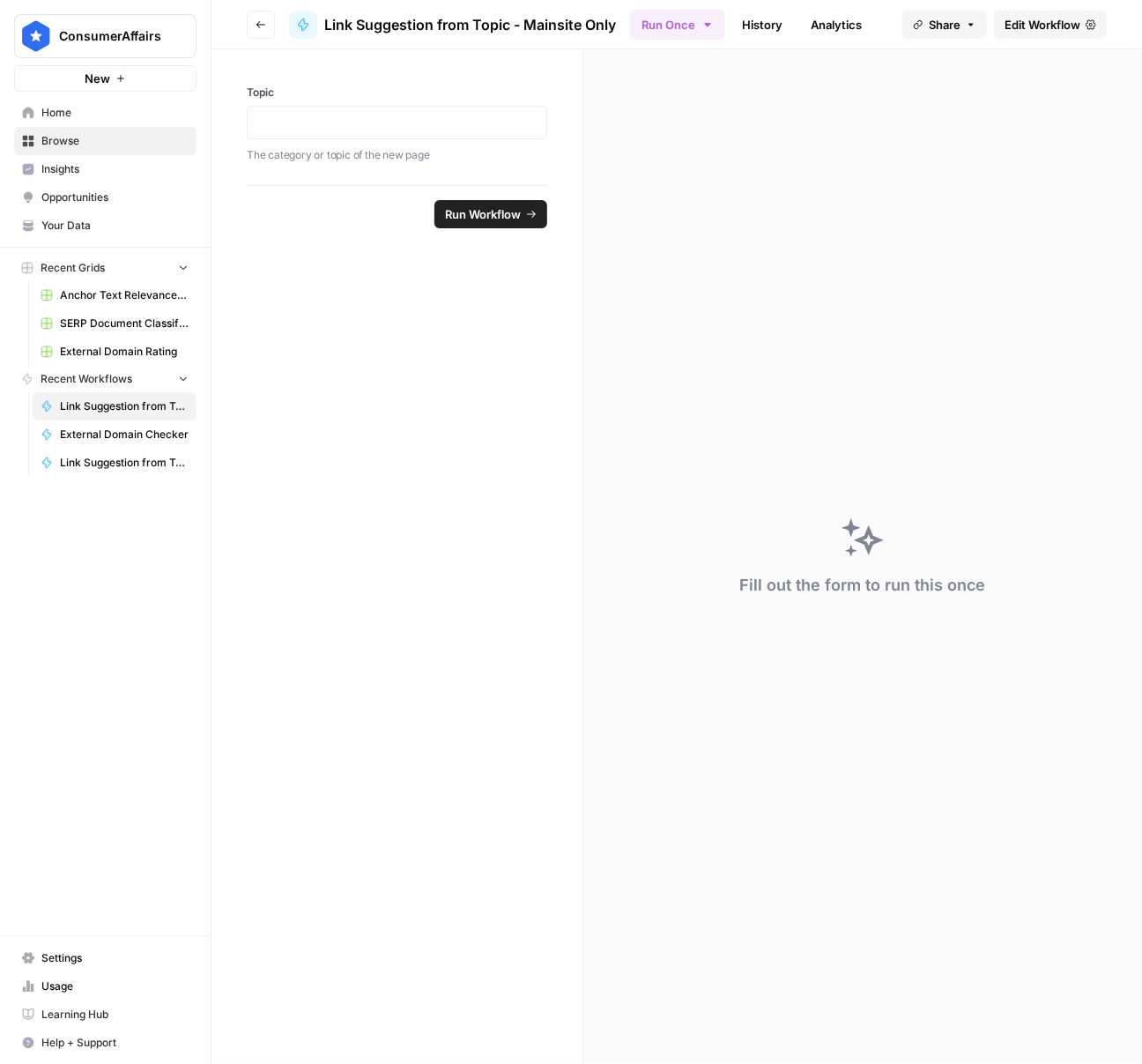
click at [1055, 19] on span "Edit Workflow" at bounding box center [1043, 24] width 76 height 18
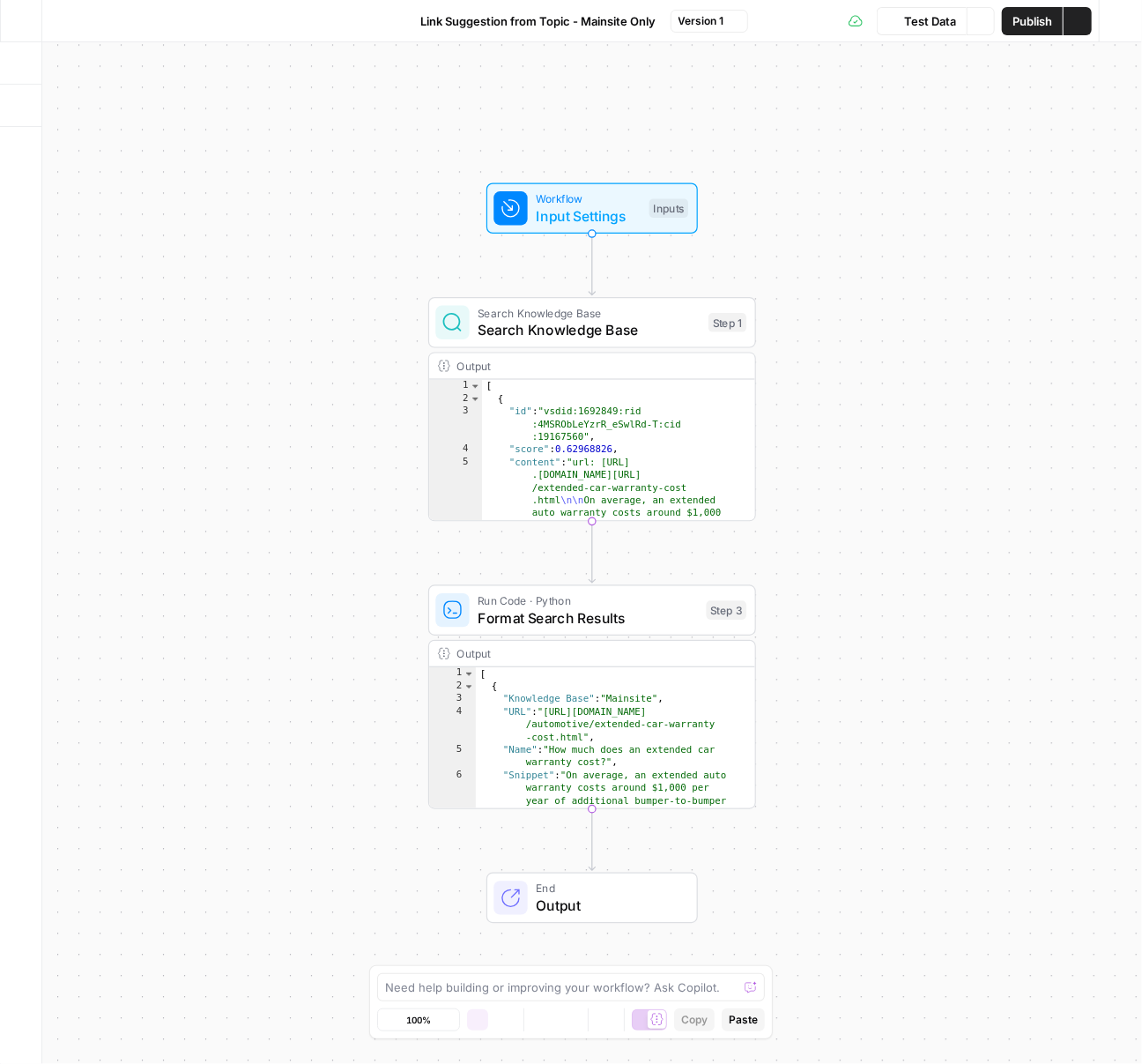
click at [603, 27] on span "Link Suggestion from Topic - Mainsite Only" at bounding box center [539, 20] width 236 height 18
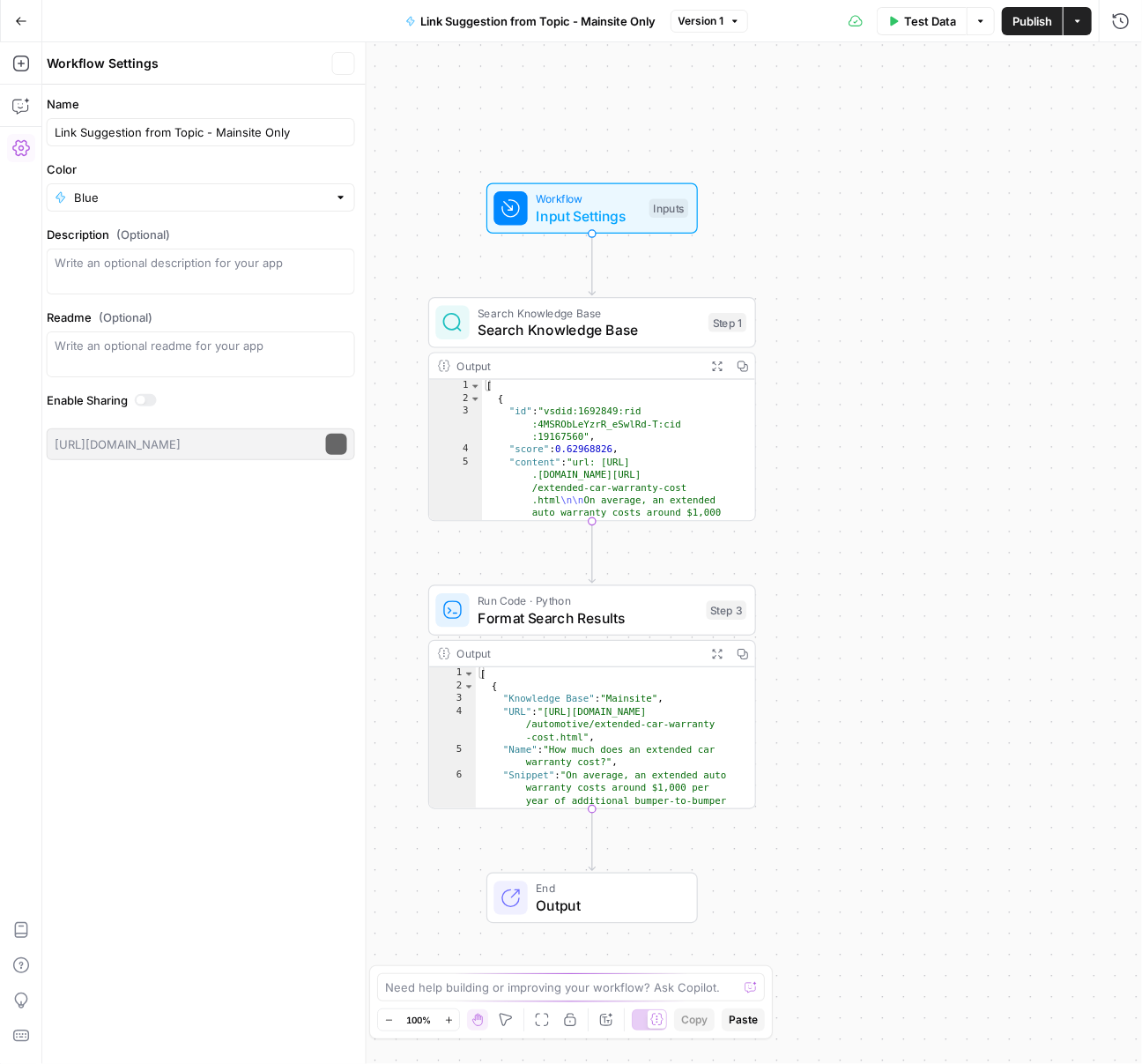
click at [688, 24] on span "Version 1" at bounding box center [701, 20] width 45 height 16
click at [681, 24] on span "Version 1" at bounding box center [701, 20] width 45 height 16
